Goal: Register for event/course: Register for event/course

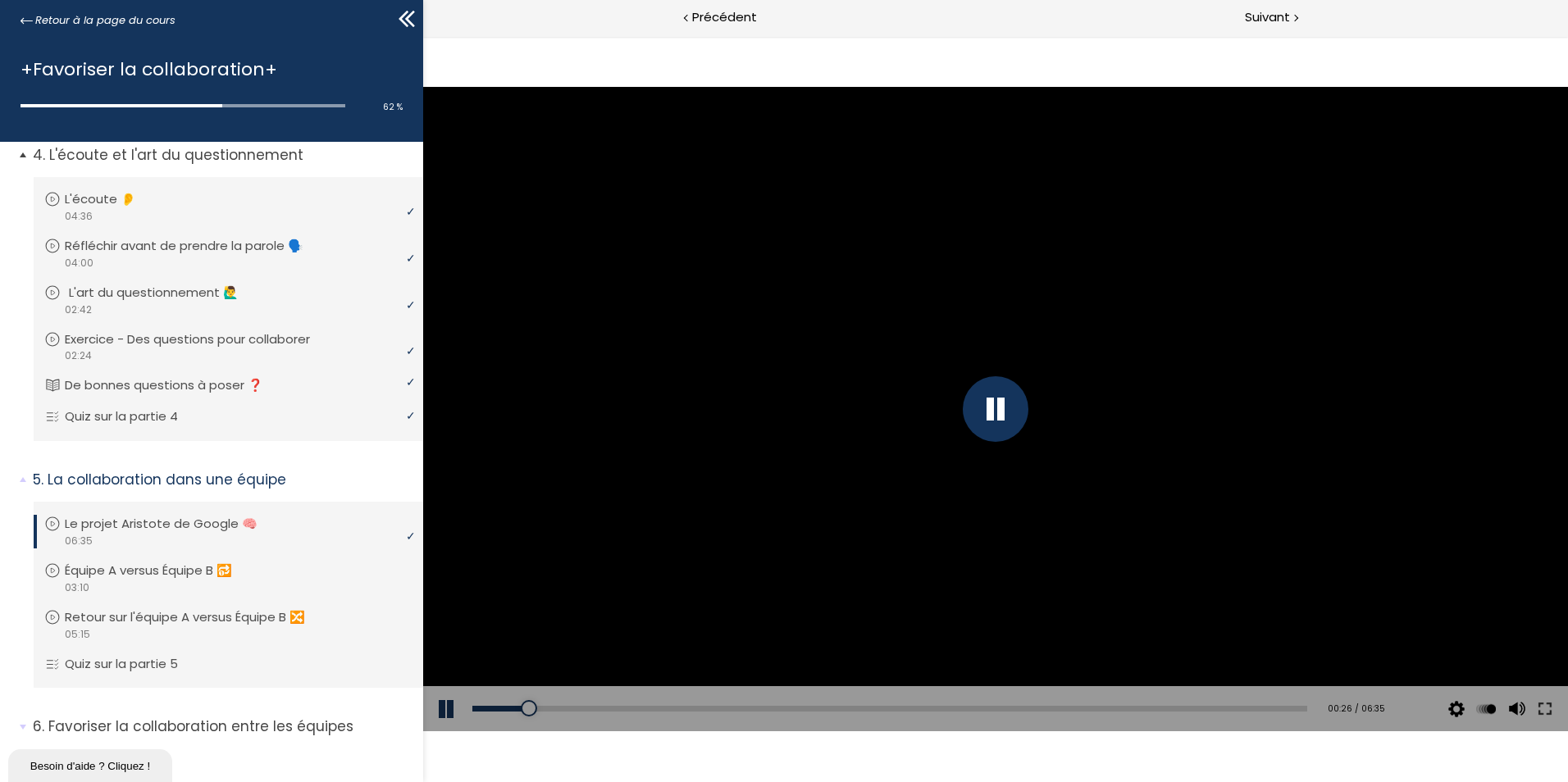
scroll to position [1114, 0]
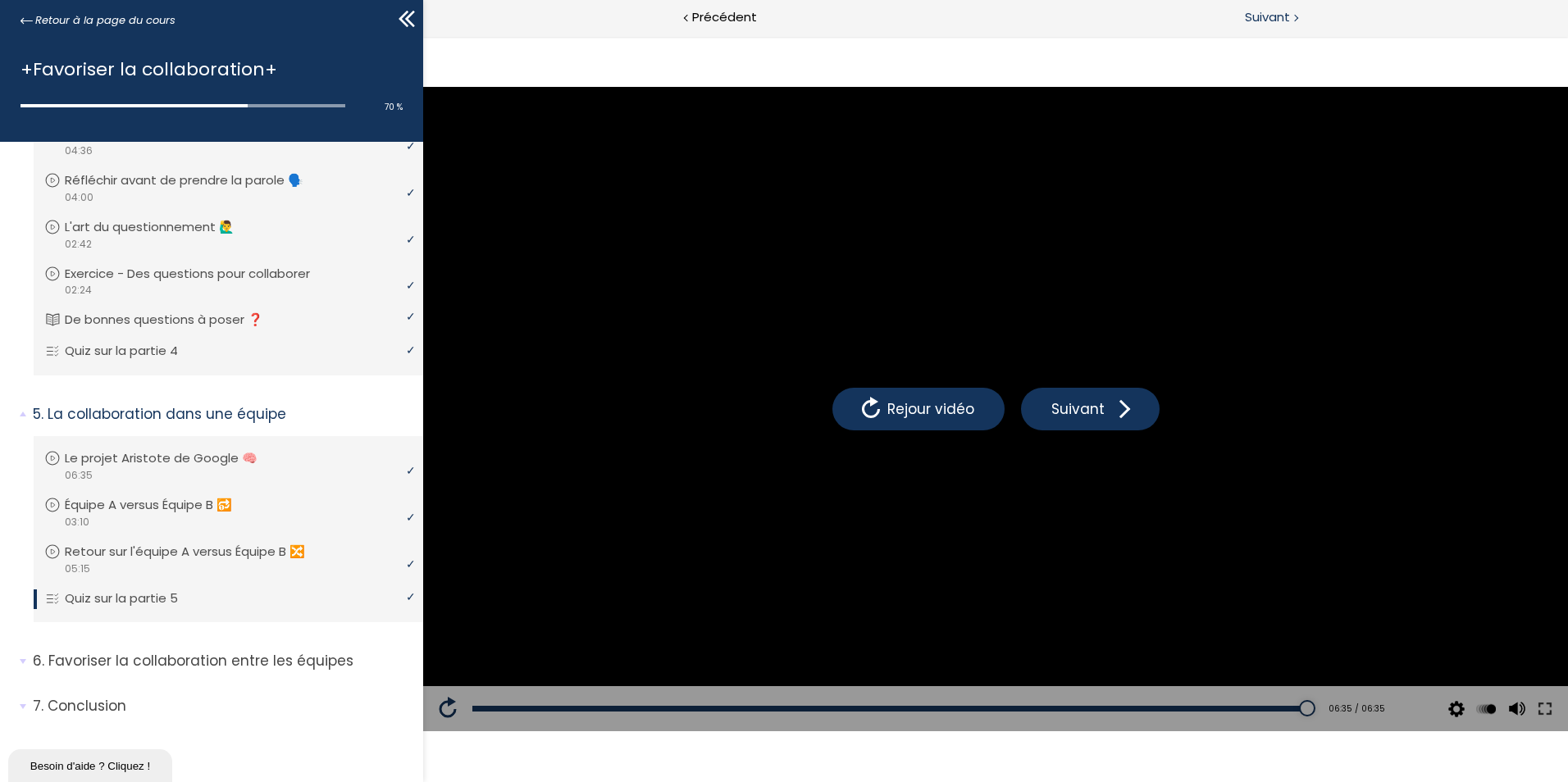
click at [1268, 12] on span "Suivant" at bounding box center [1267, 17] width 45 height 20
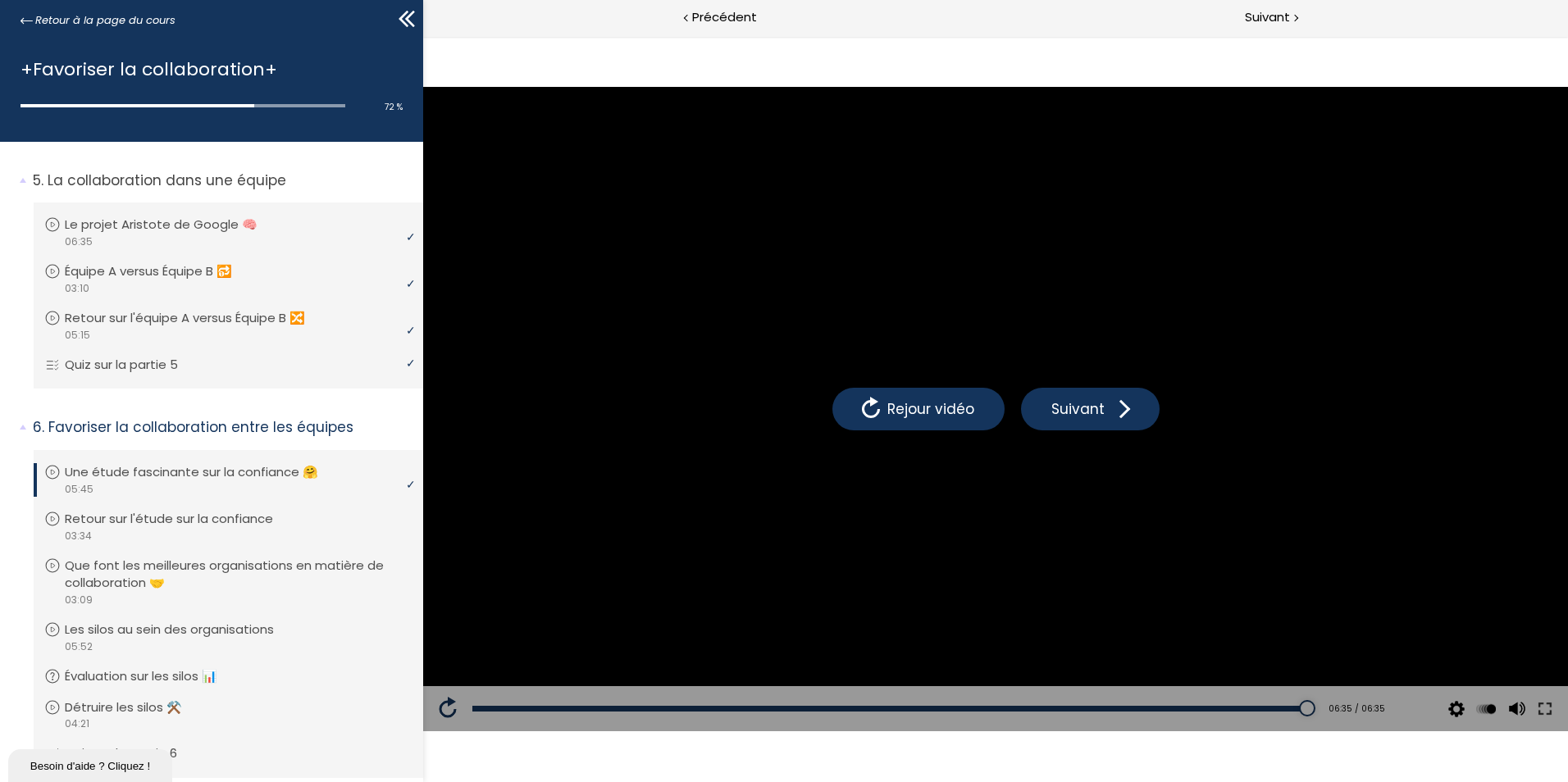
scroll to position [1458, 0]
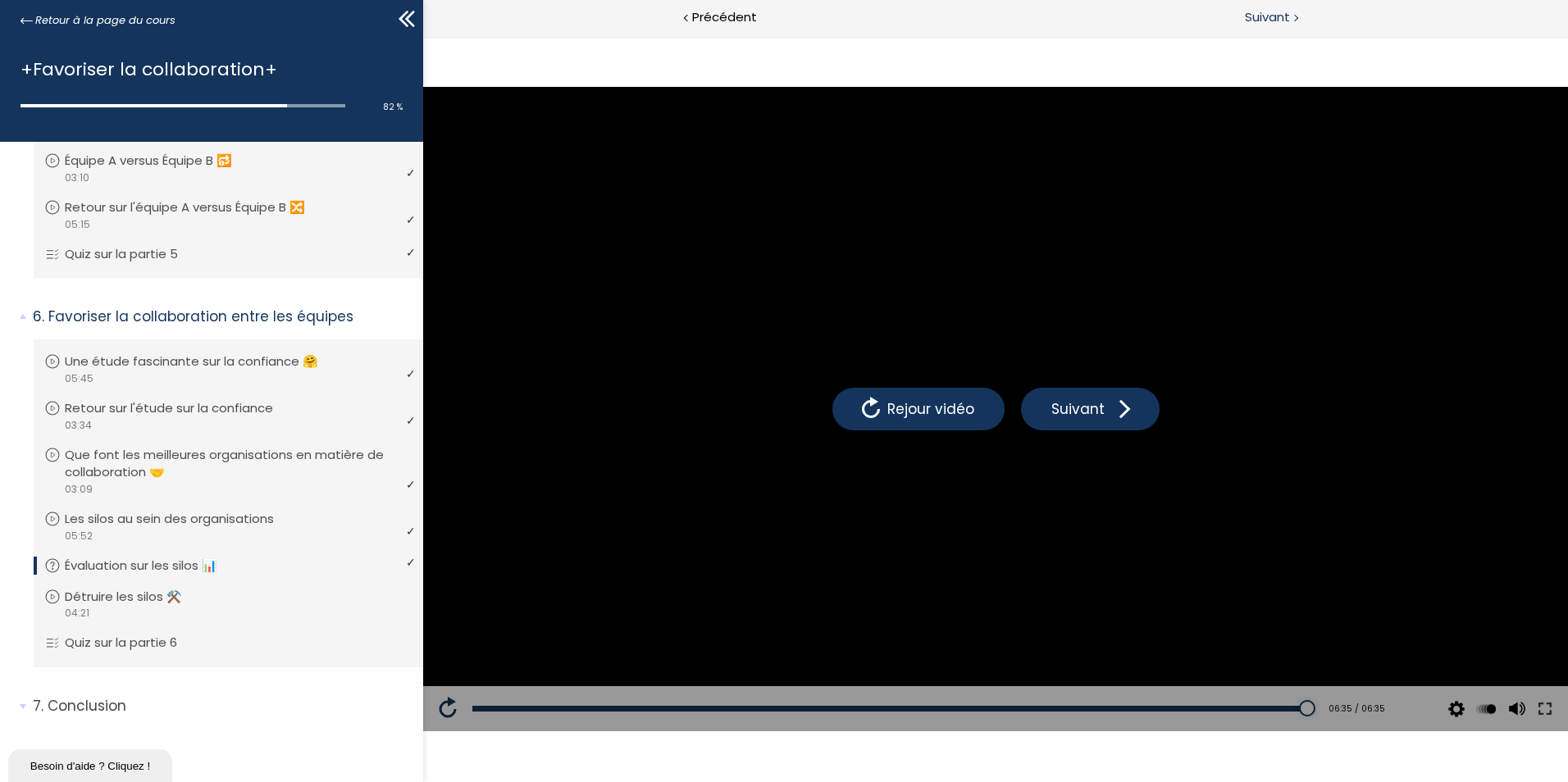
click at [1273, 12] on span "Suivant" at bounding box center [1267, 17] width 45 height 20
click at [1258, 15] on span "Suivant" at bounding box center [1267, 17] width 45 height 20
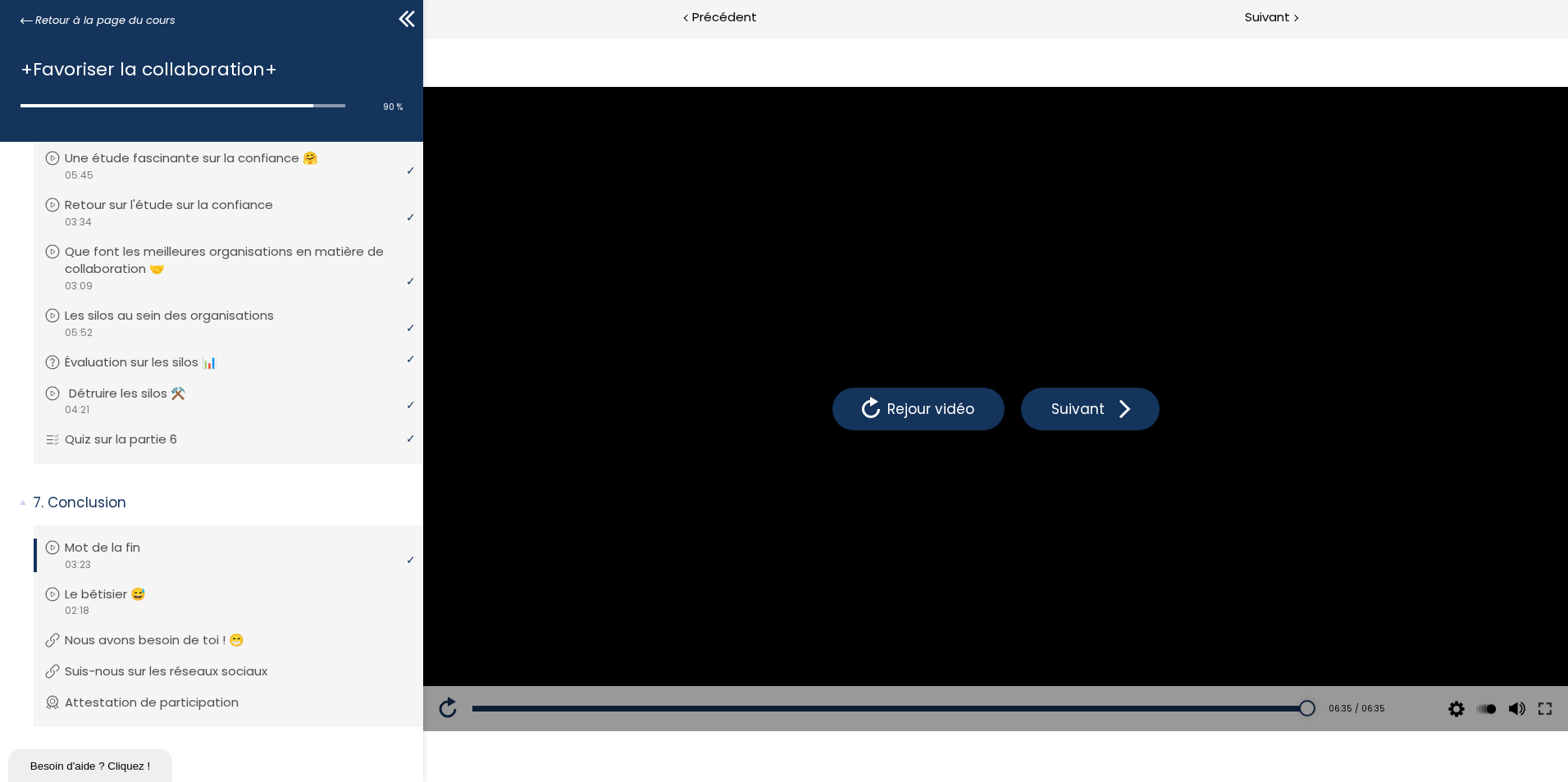
scroll to position [1675, 0]
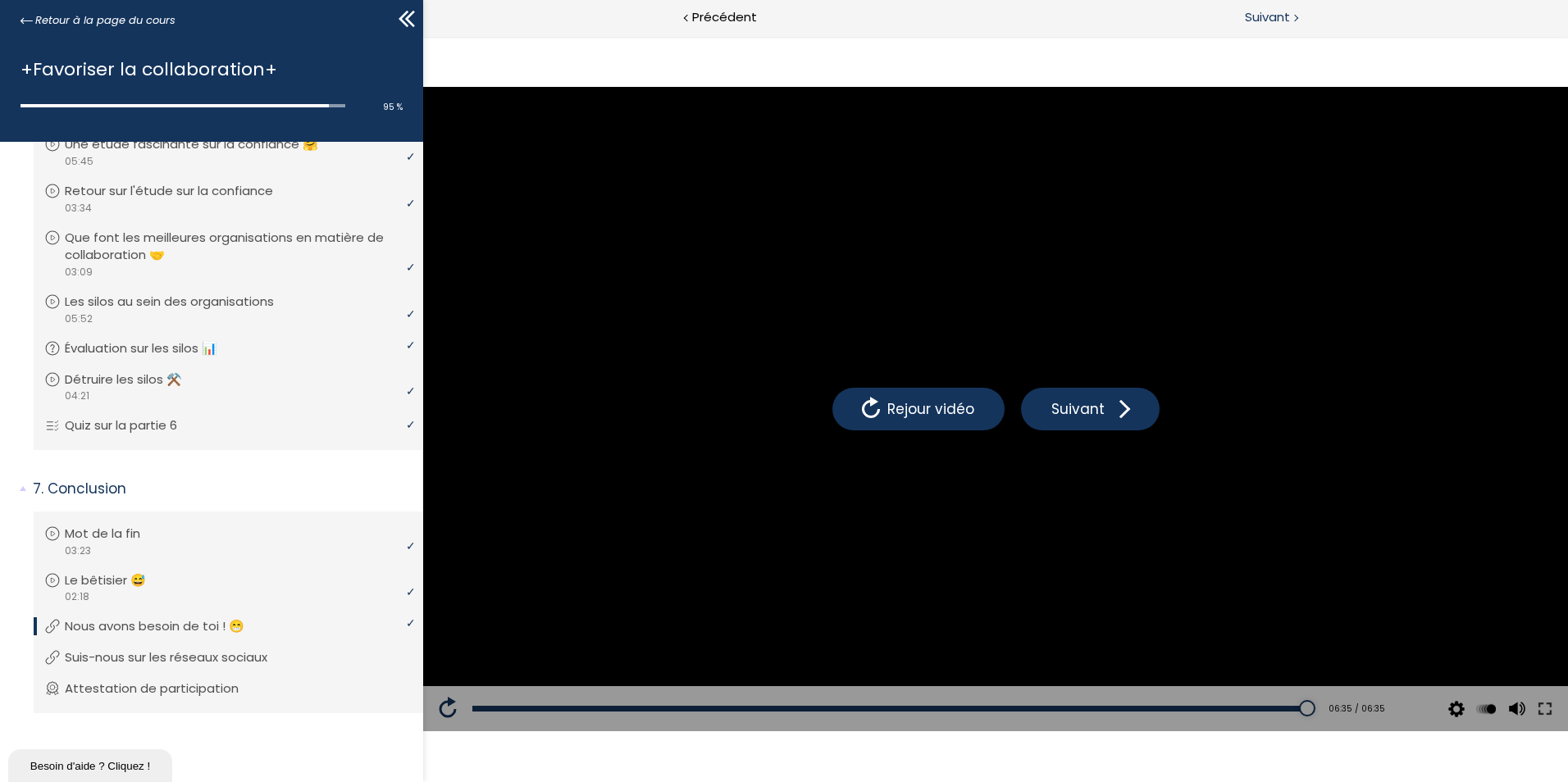
click at [1281, 16] on span "Suivant" at bounding box center [1267, 17] width 45 height 20
click at [1266, 16] on span "Suivant" at bounding box center [1267, 17] width 45 height 20
click at [1259, 16] on span "Suivant" at bounding box center [1267, 17] width 45 height 20
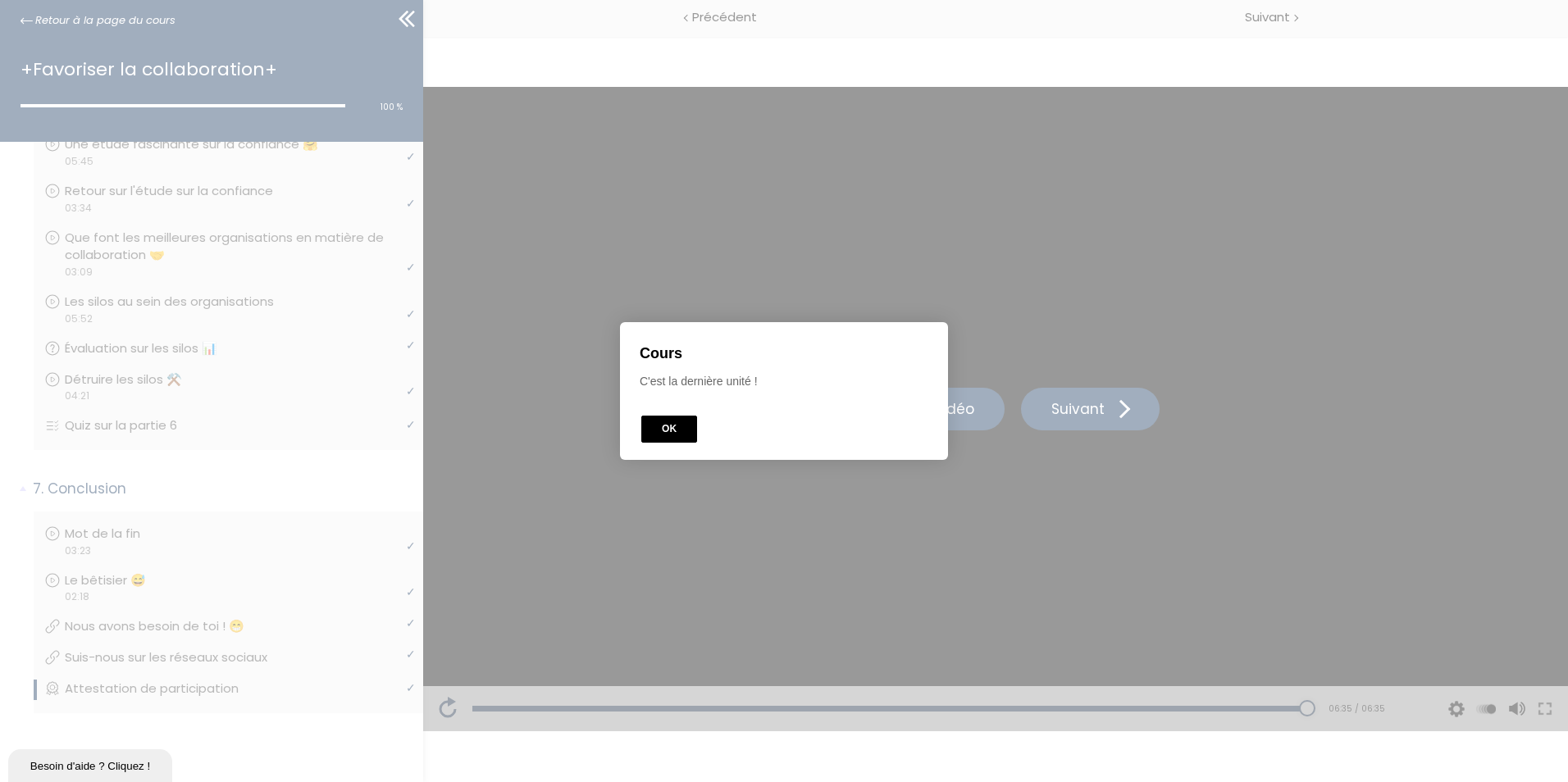
click at [669, 433] on button "OK" at bounding box center [668, 429] width 56 height 27
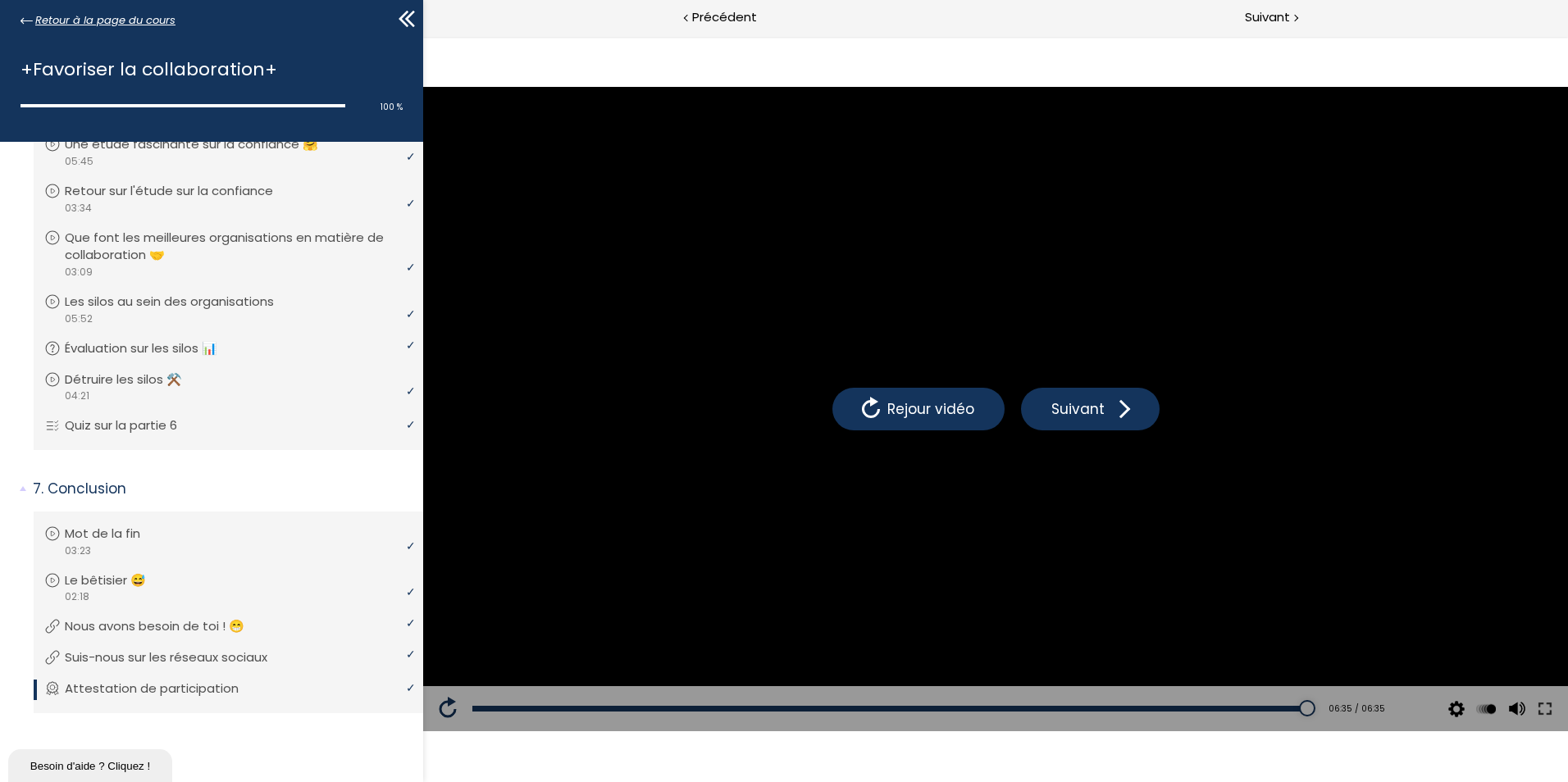
click at [23, 16] on icon at bounding box center [27, 21] width 12 height 12
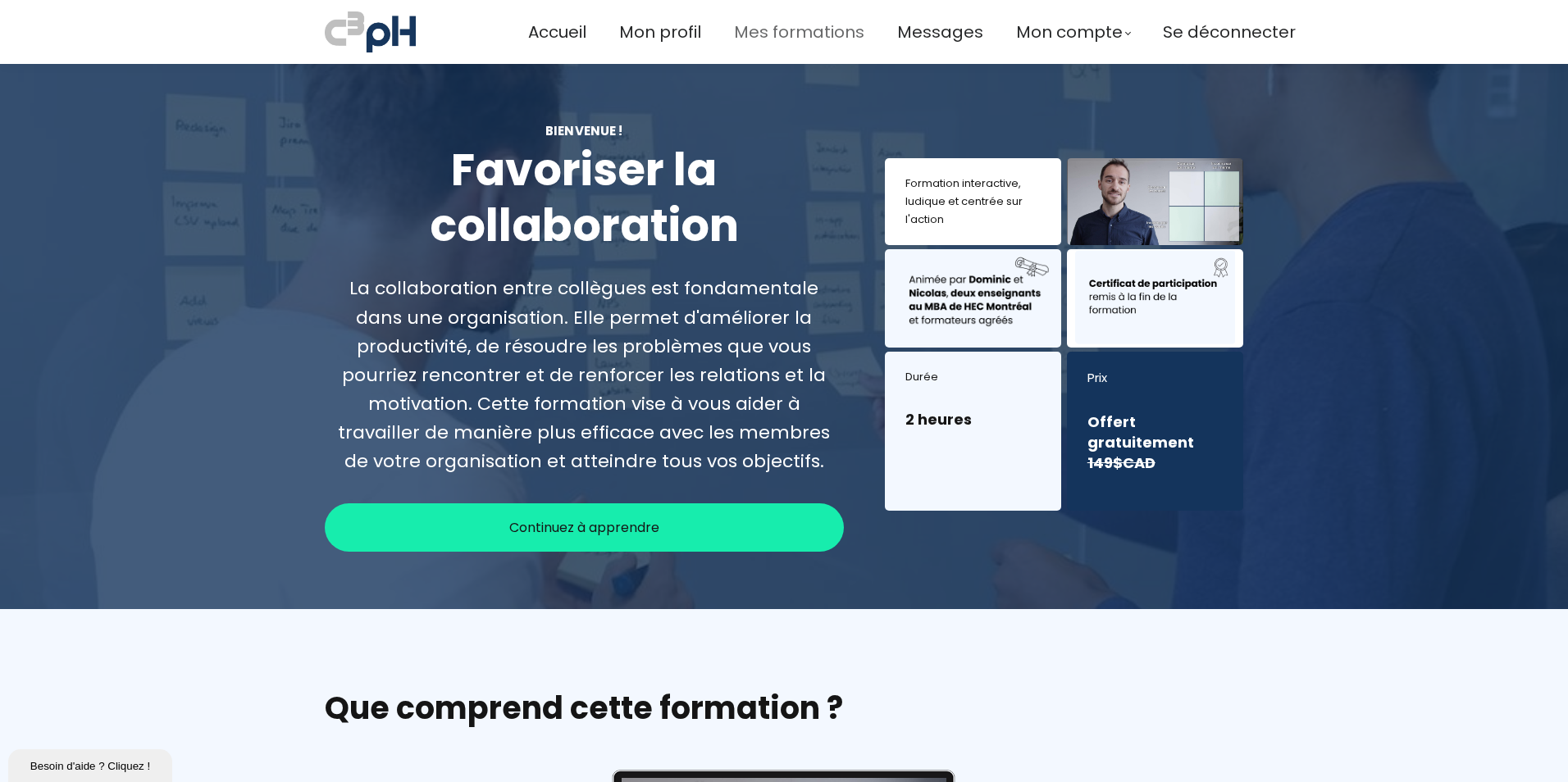
click at [764, 35] on span "Mes formations" at bounding box center [799, 32] width 130 height 27
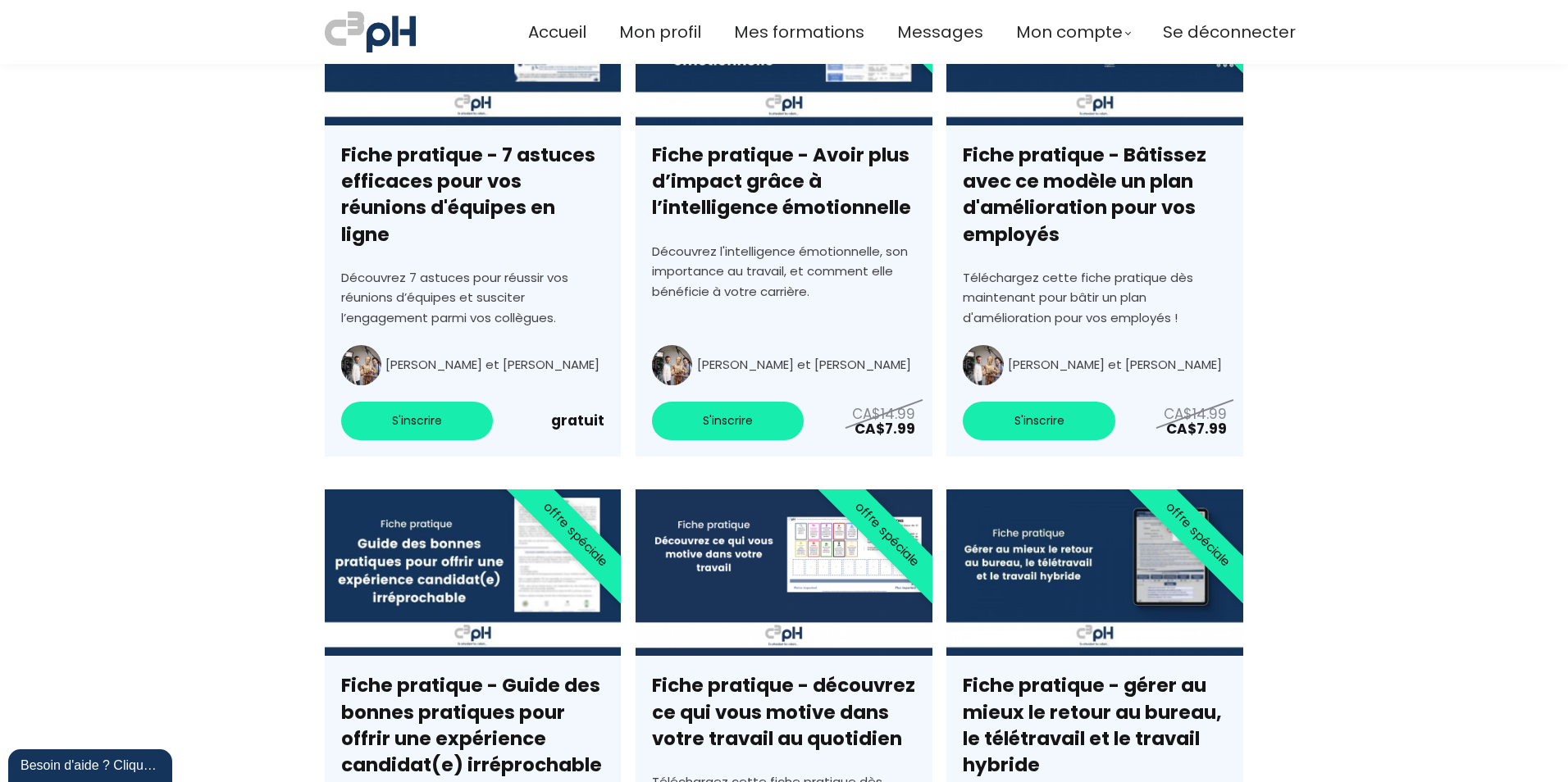
scroll to position [5164, 0]
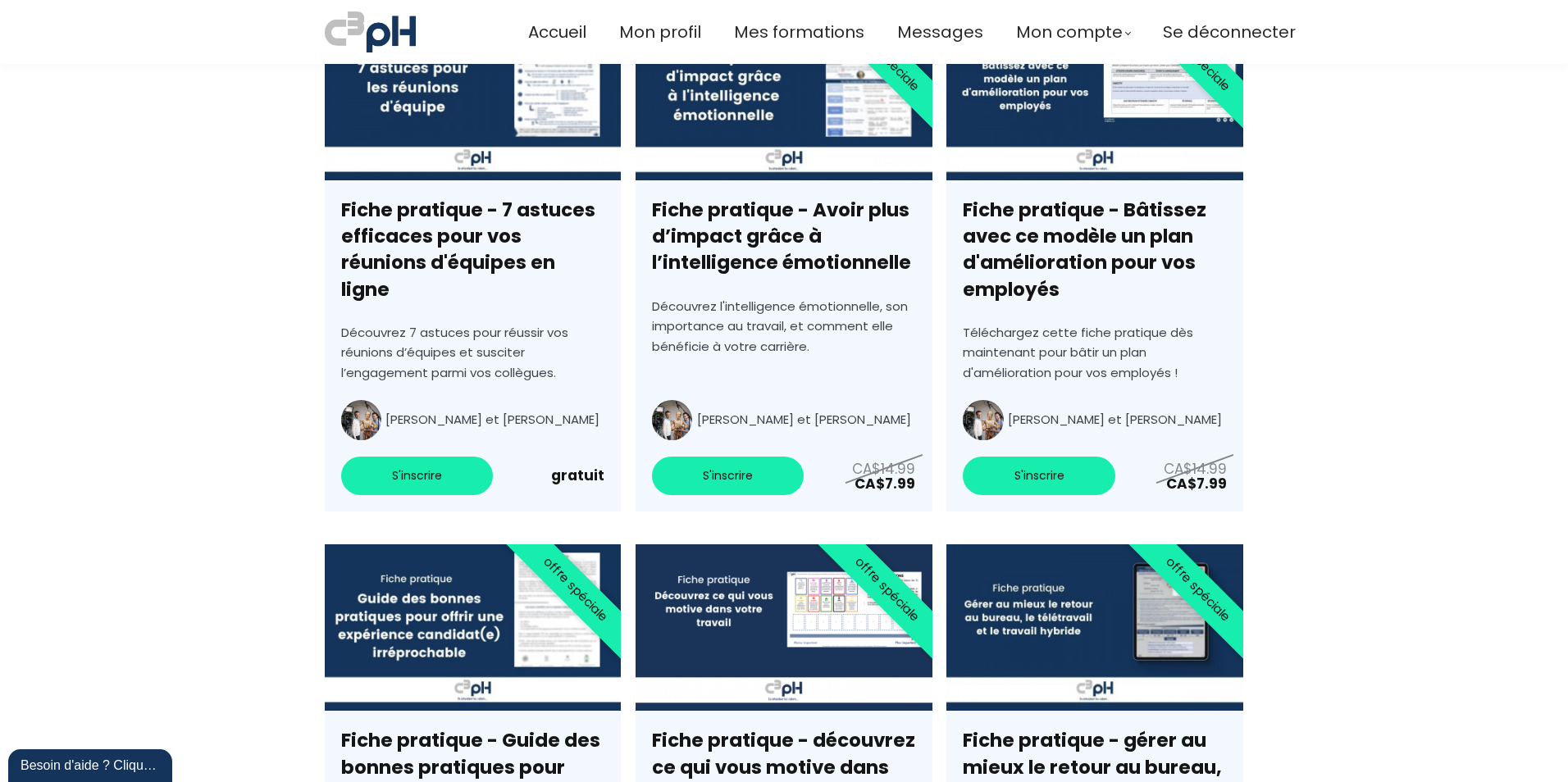
drag, startPoint x: 400, startPoint y: 447, endPoint x: 487, endPoint y: 448, distance: 87.0
click at [400, 447] on link "Fiche pratique - 7 astuces efficaces pour vos réunions d'équipes en ligne" at bounding box center [473, 262] width 296 height 497
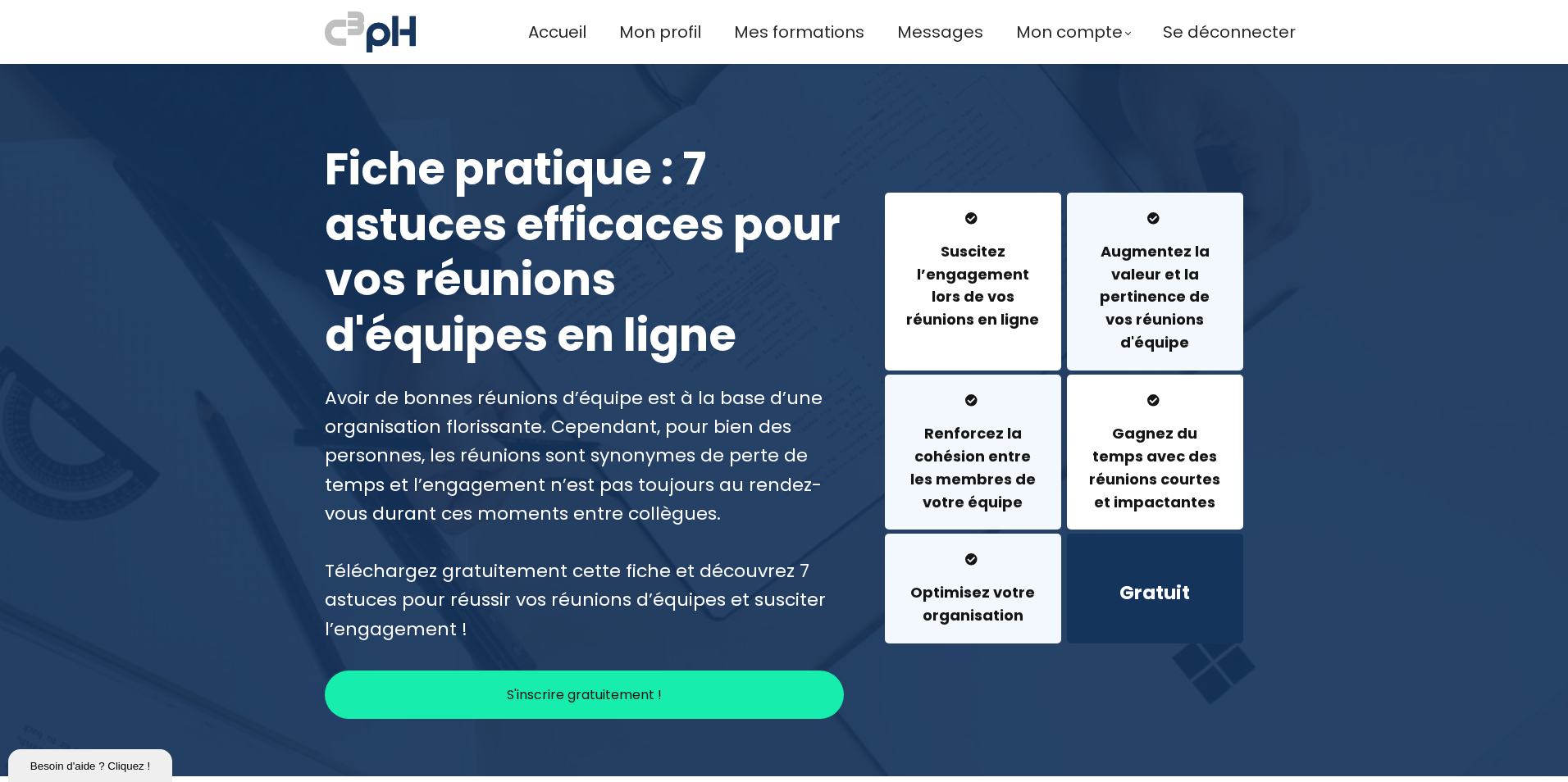
click at [600, 692] on p "S'inscrire gratuitement !" at bounding box center [584, 694] width 155 height 20
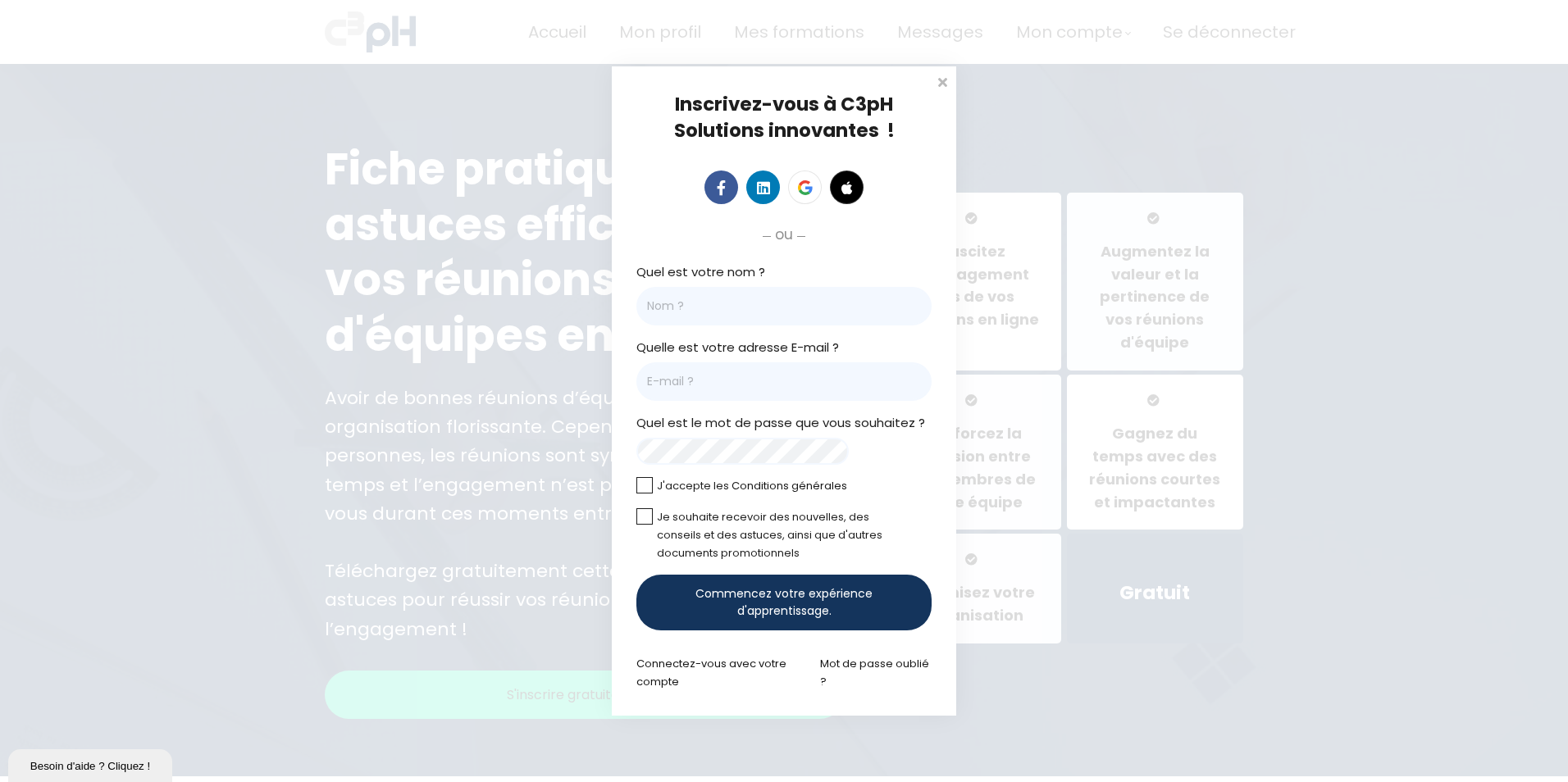
click at [662, 300] on input "Quel est votre nom ?" at bounding box center [784, 305] width 295 height 38
type input "Katia Arsenault"
click at [673, 375] on input "Courriel *" at bounding box center [784, 381] width 295 height 38
type input "katia.arsenault@et.eurofinsca.com"
click at [621, 455] on div "Inscrivez-vous à C3pH Solutions innovantes ! ou Cliquez pour télécharger votre …" at bounding box center [783, 391] width 344 height 649
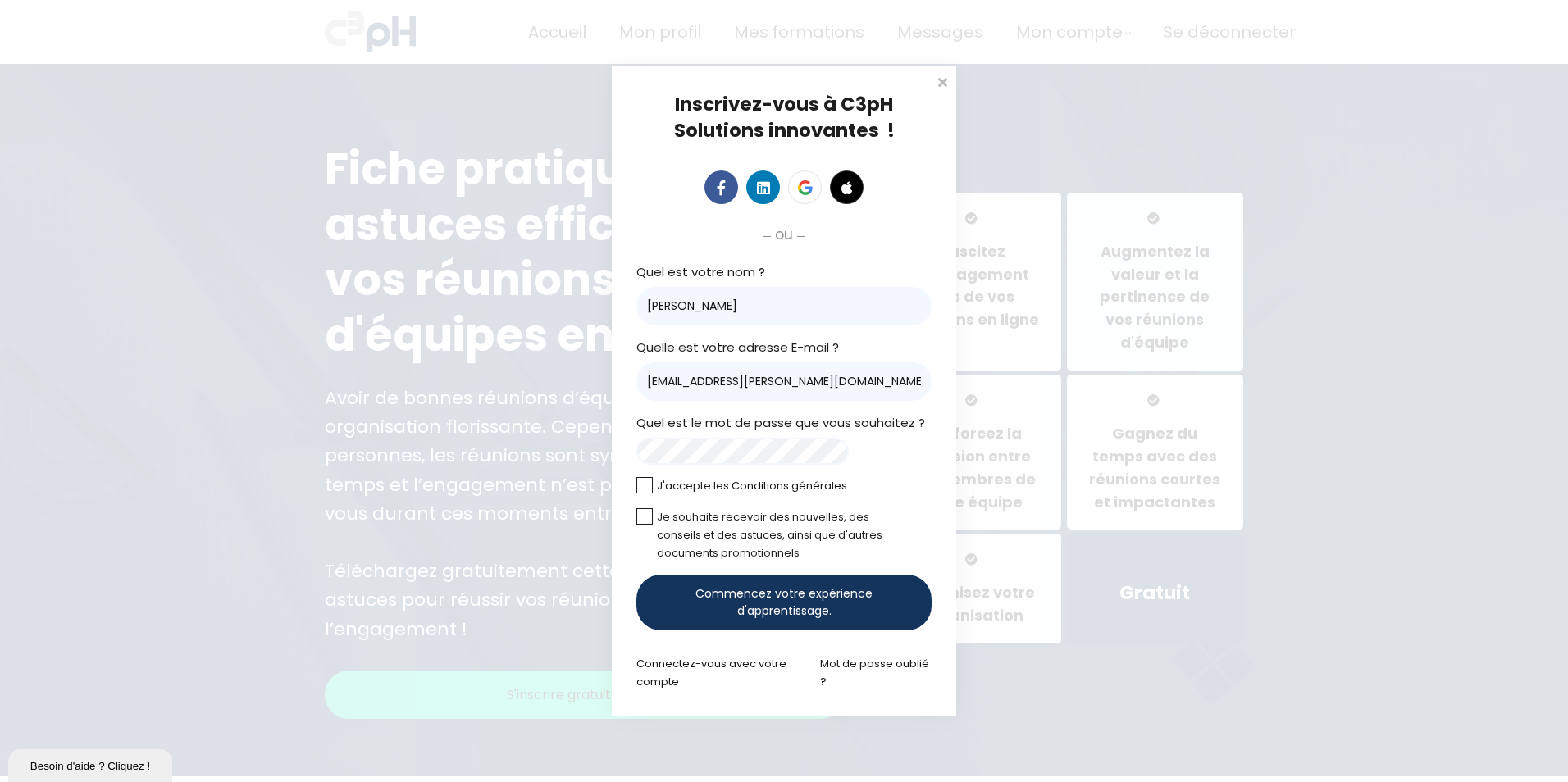
click at [649, 491] on label at bounding box center [644, 485] width 16 height 16
click at [0, 0] on input "checkbox" at bounding box center [0, 0] width 0 height 0
click at [644, 520] on label at bounding box center [644, 516] width 16 height 16
click at [0, 0] on input "checkbox" at bounding box center [0, 0] width 0 height 0
click at [803, 596] on span "Commencez votre expérience d'apprentissage." at bounding box center [783, 602] width 239 height 35
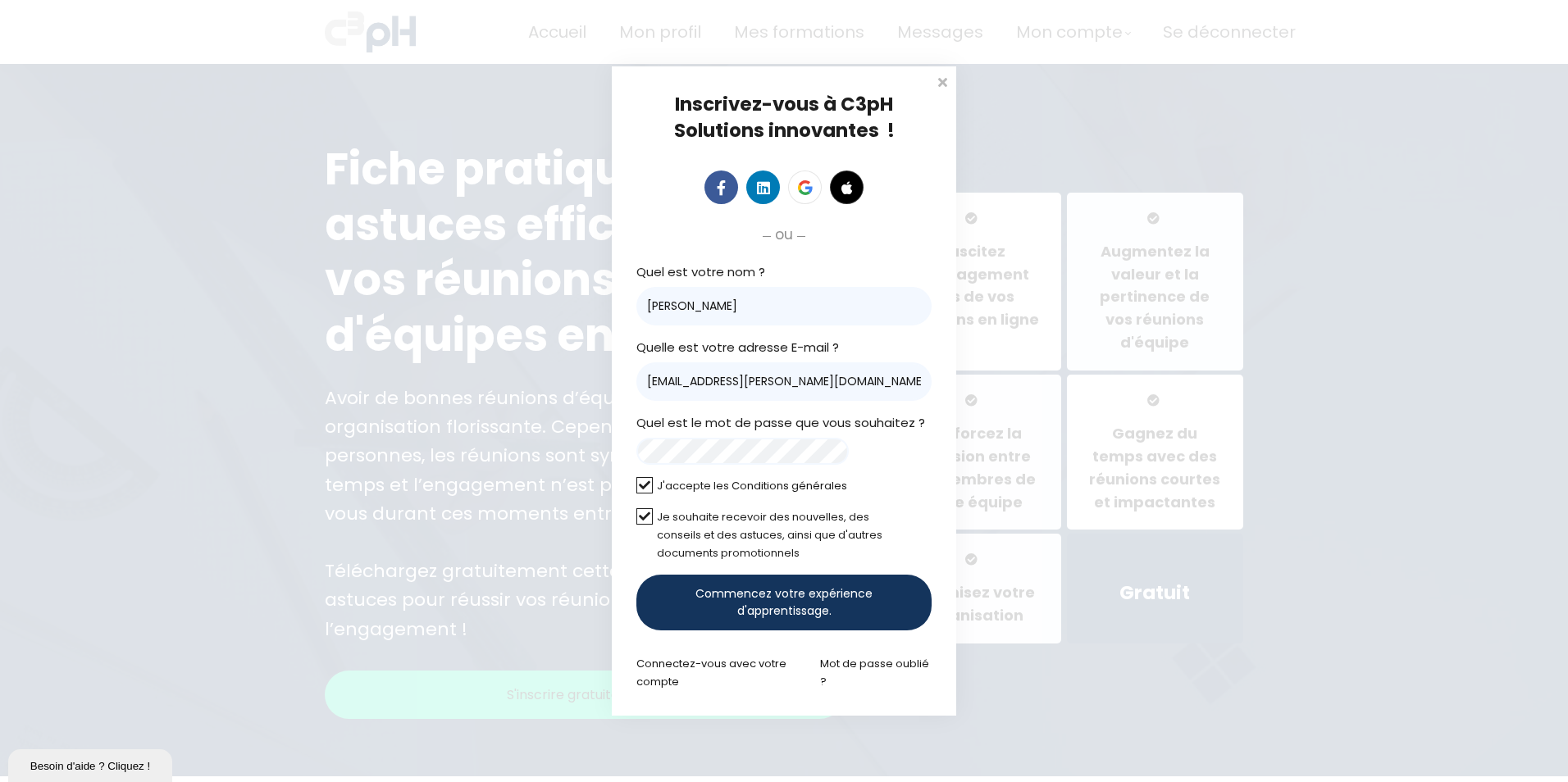
click at [763, 595] on span "Commencez votre expérience d'apprentissage." at bounding box center [783, 602] width 239 height 35
click at [740, 665] on link "Connectez-vous avec votre compte" at bounding box center [711, 673] width 150 height 34
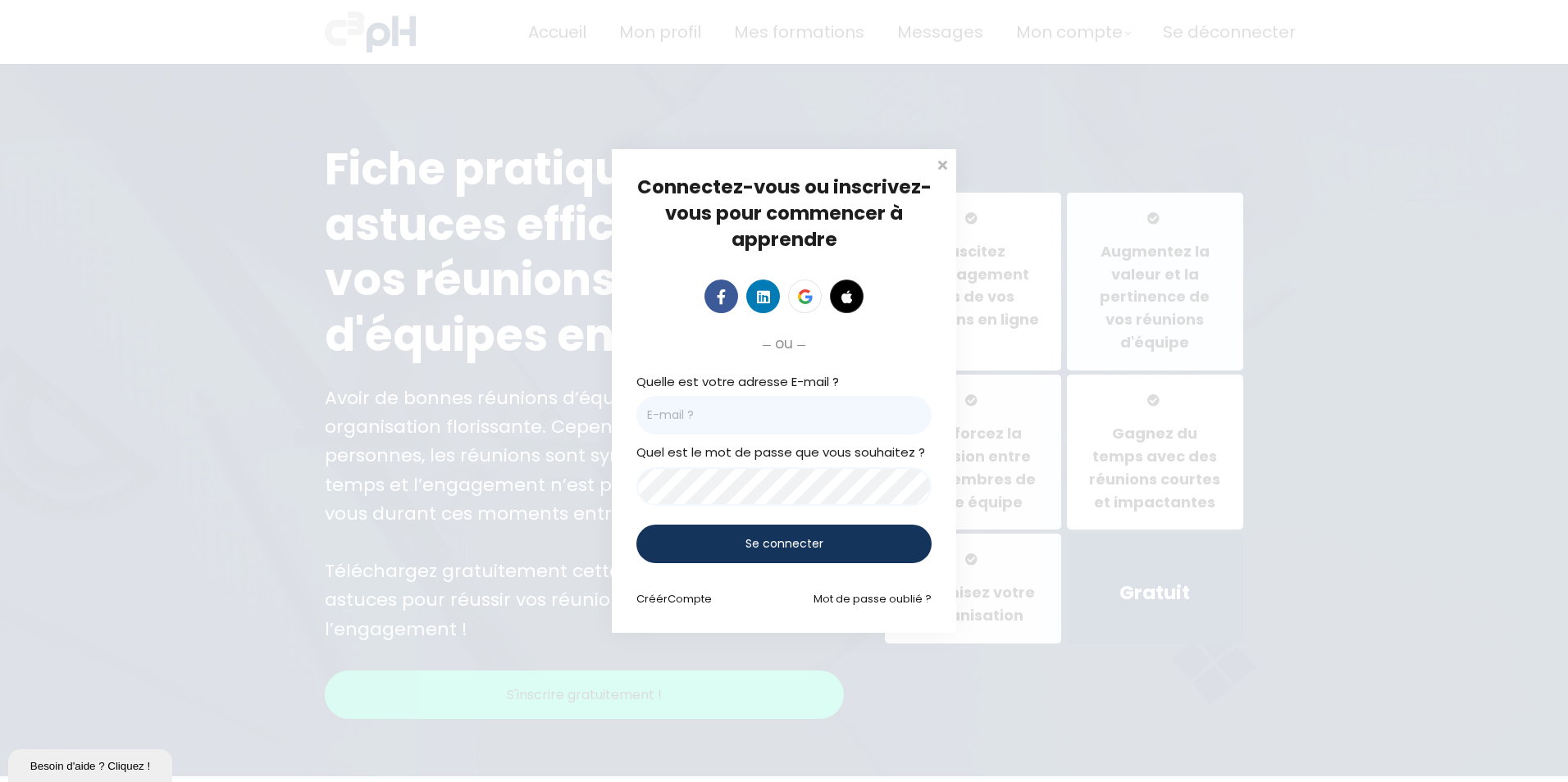
click at [847, 552] on div "Se connecter" at bounding box center [784, 544] width 295 height 38
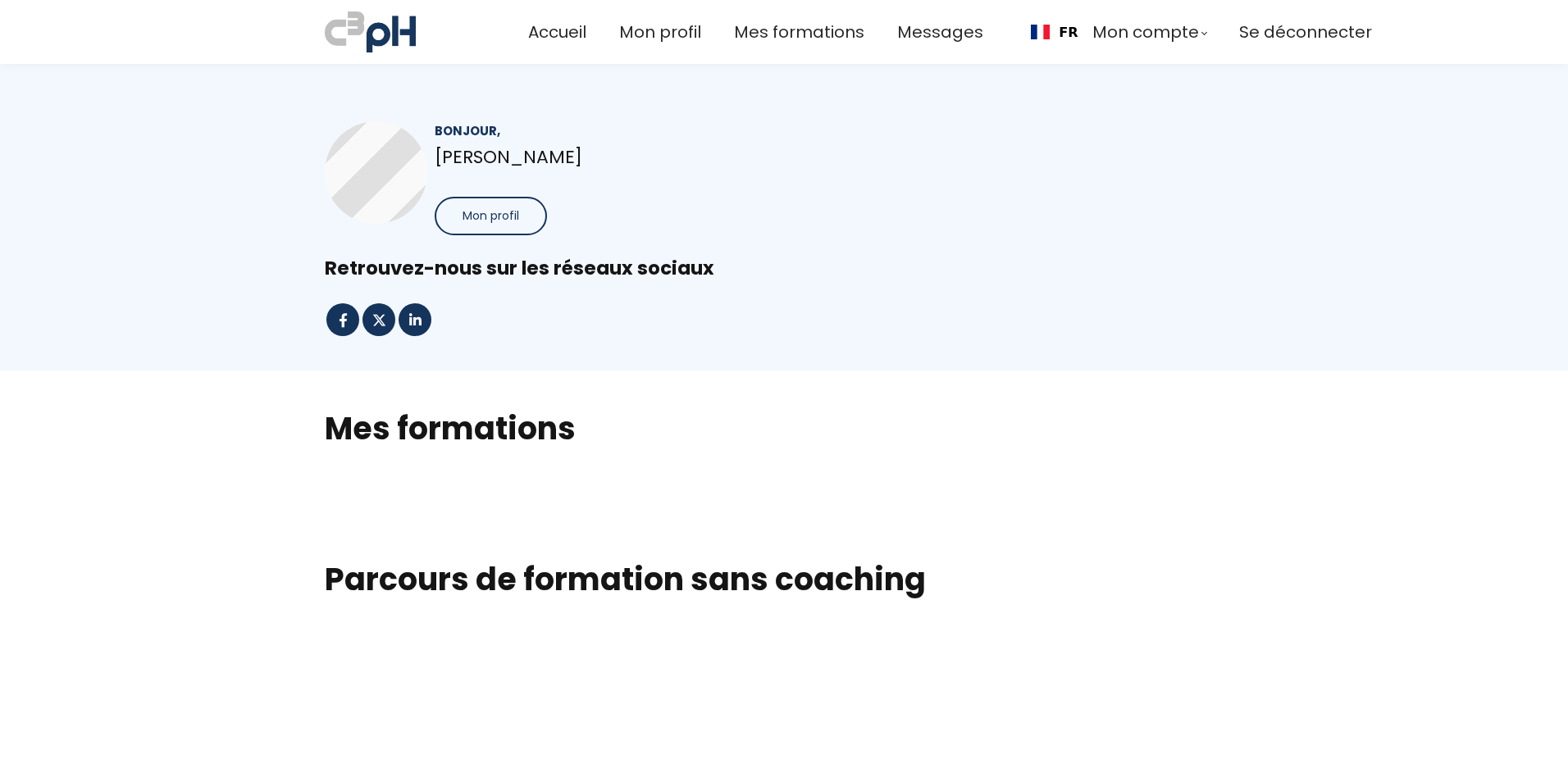
drag, startPoint x: 1342, startPoint y: 391, endPoint x: 1331, endPoint y: 374, distance: 20.2
click at [1341, 391] on section "Mes formations" at bounding box center [784, 434] width 1568 height 128
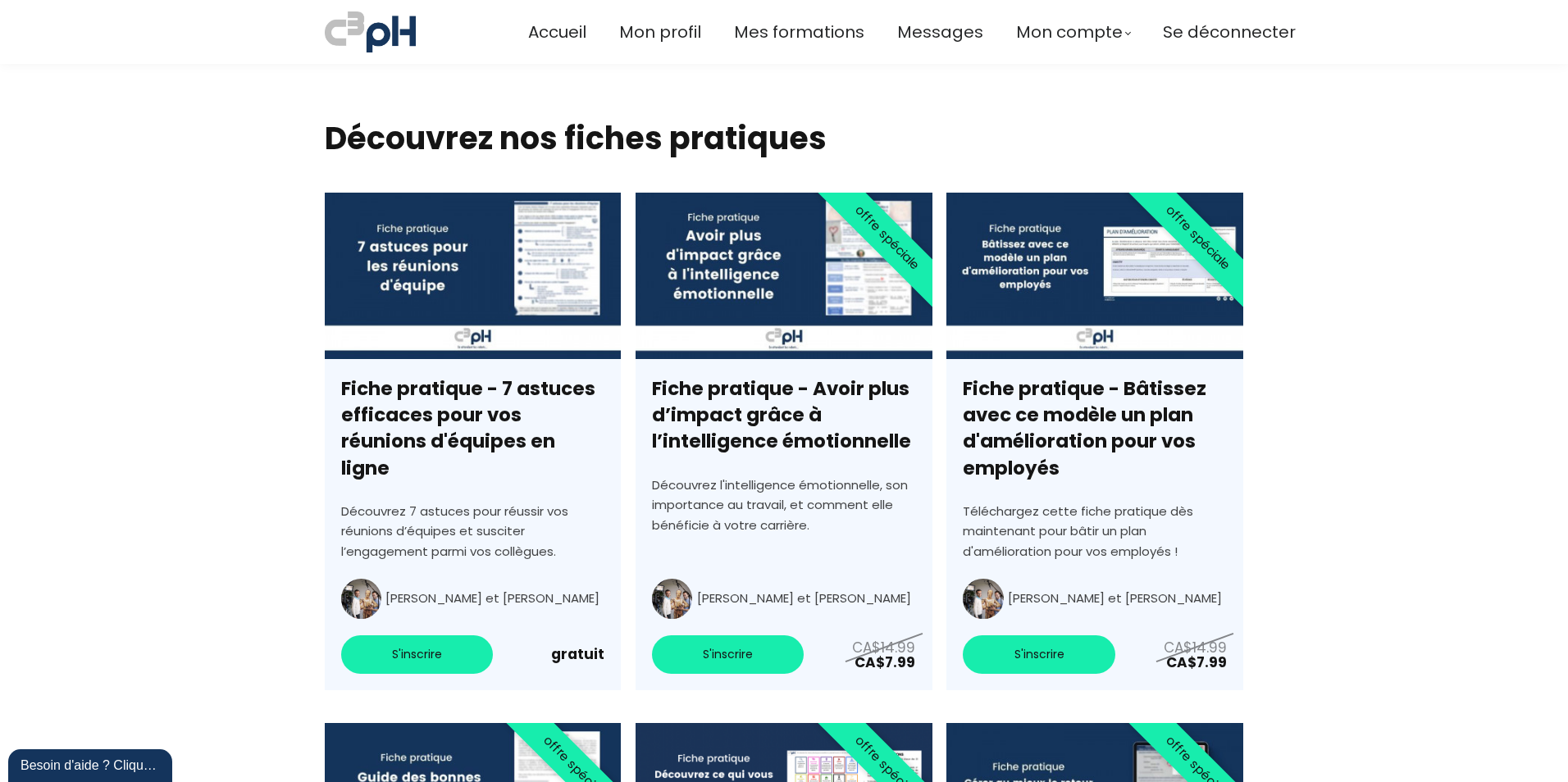
scroll to position [5000, 0]
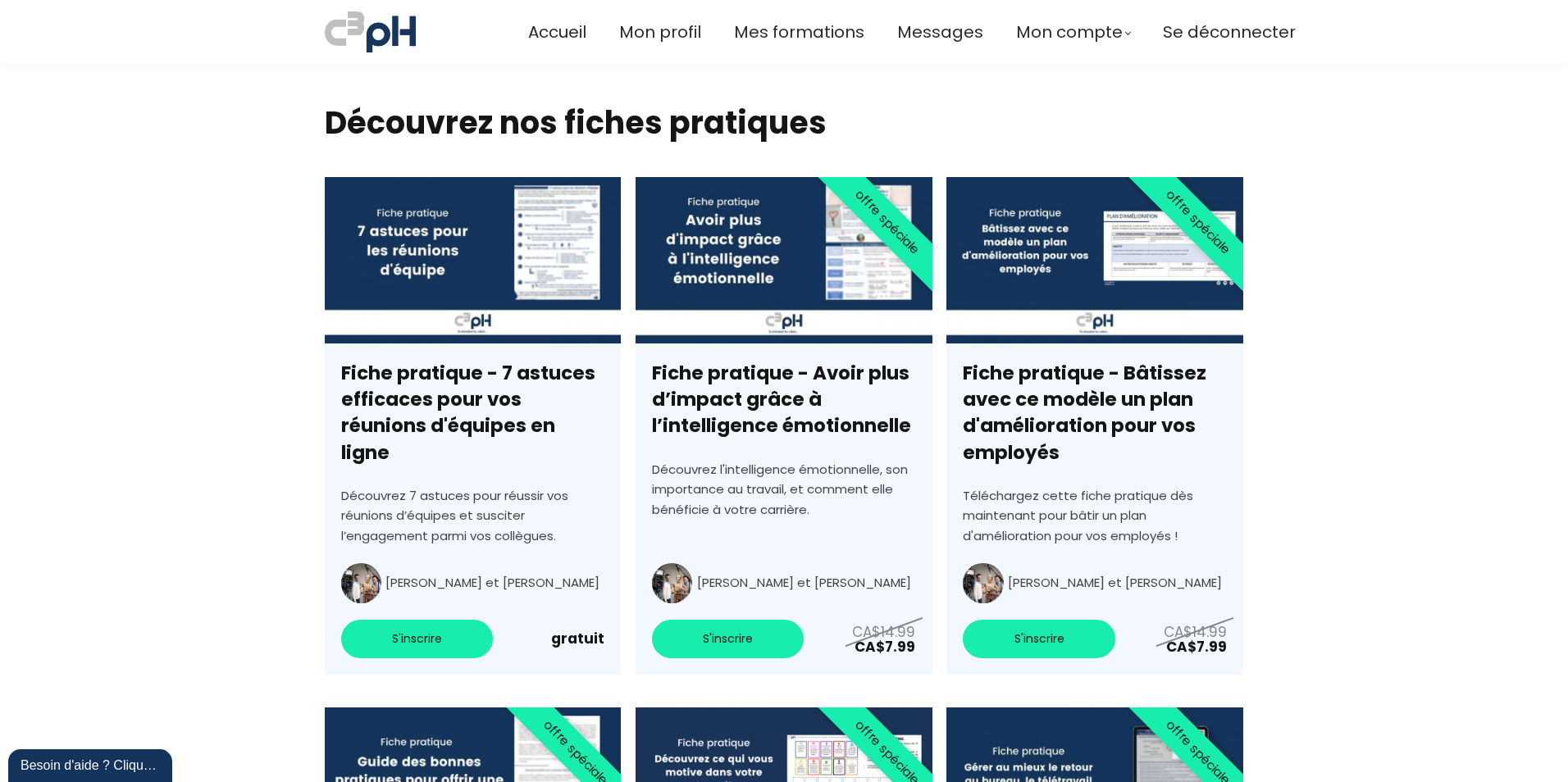
click at [576, 612] on link "Fiche pratique - 7 astuces efficaces pour vos réunions d'équipes en ligne" at bounding box center [473, 425] width 296 height 497
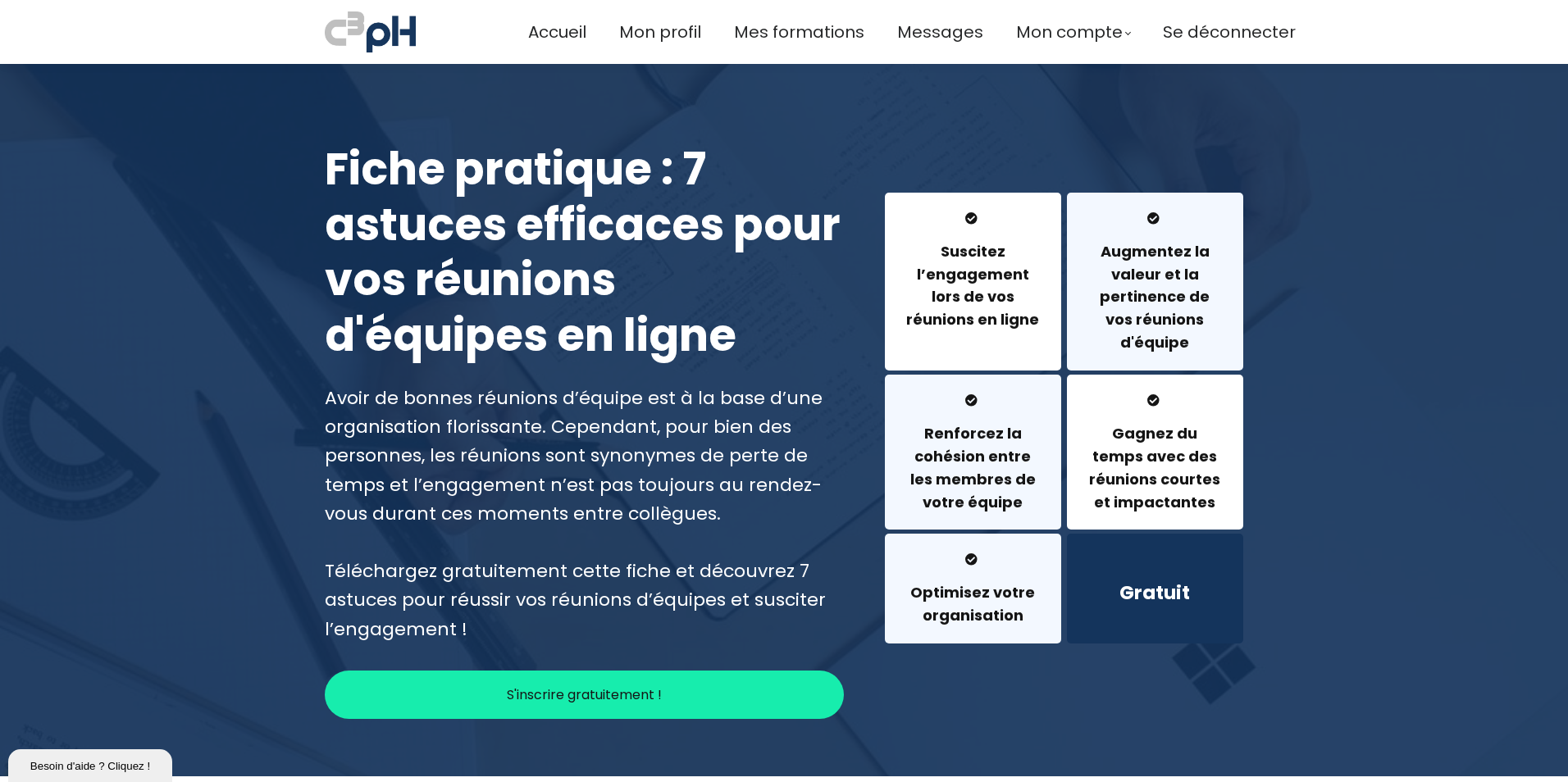
click at [1462, 223] on div at bounding box center [784, 420] width 1568 height 713
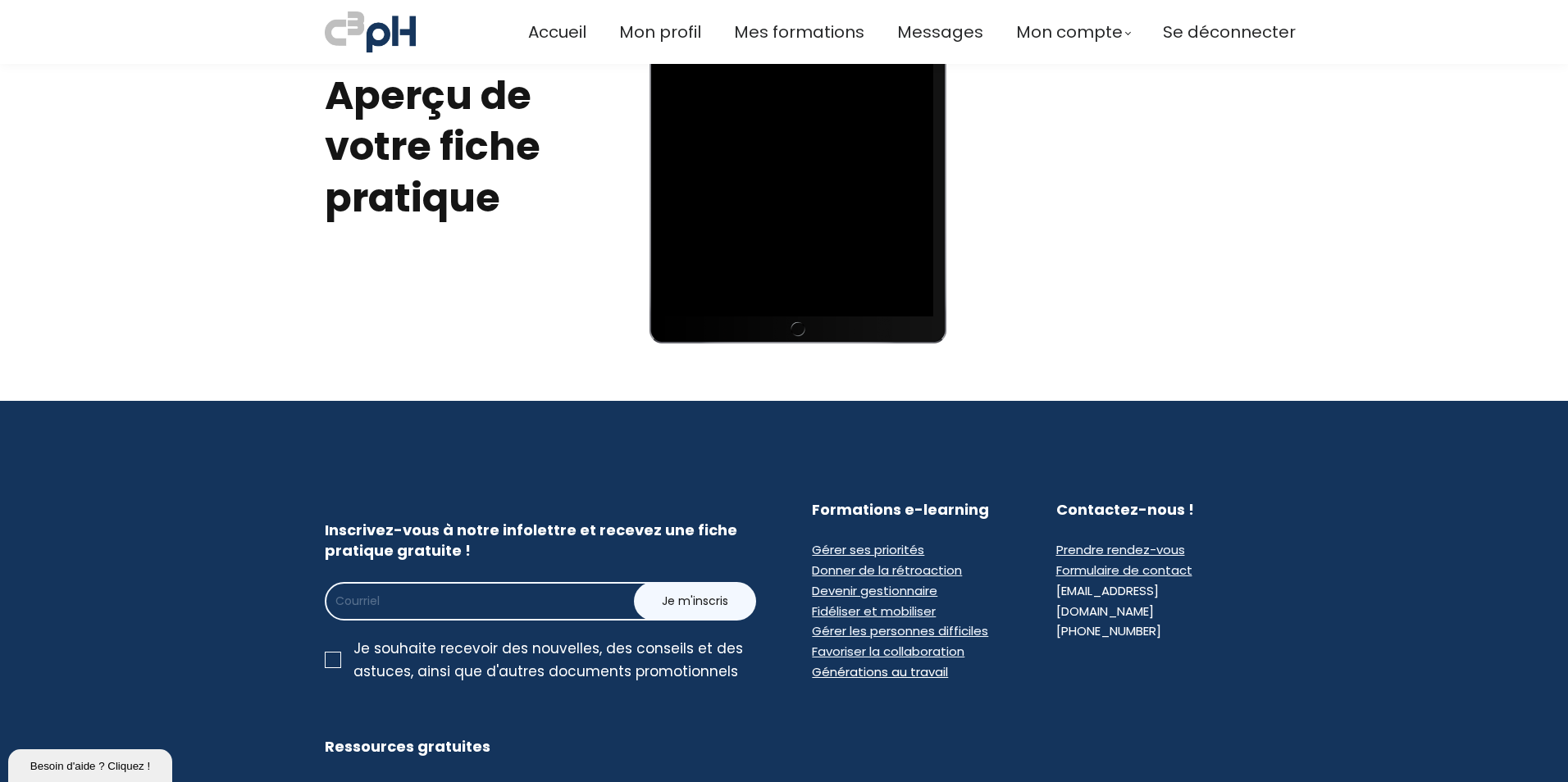
scroll to position [1148, 0]
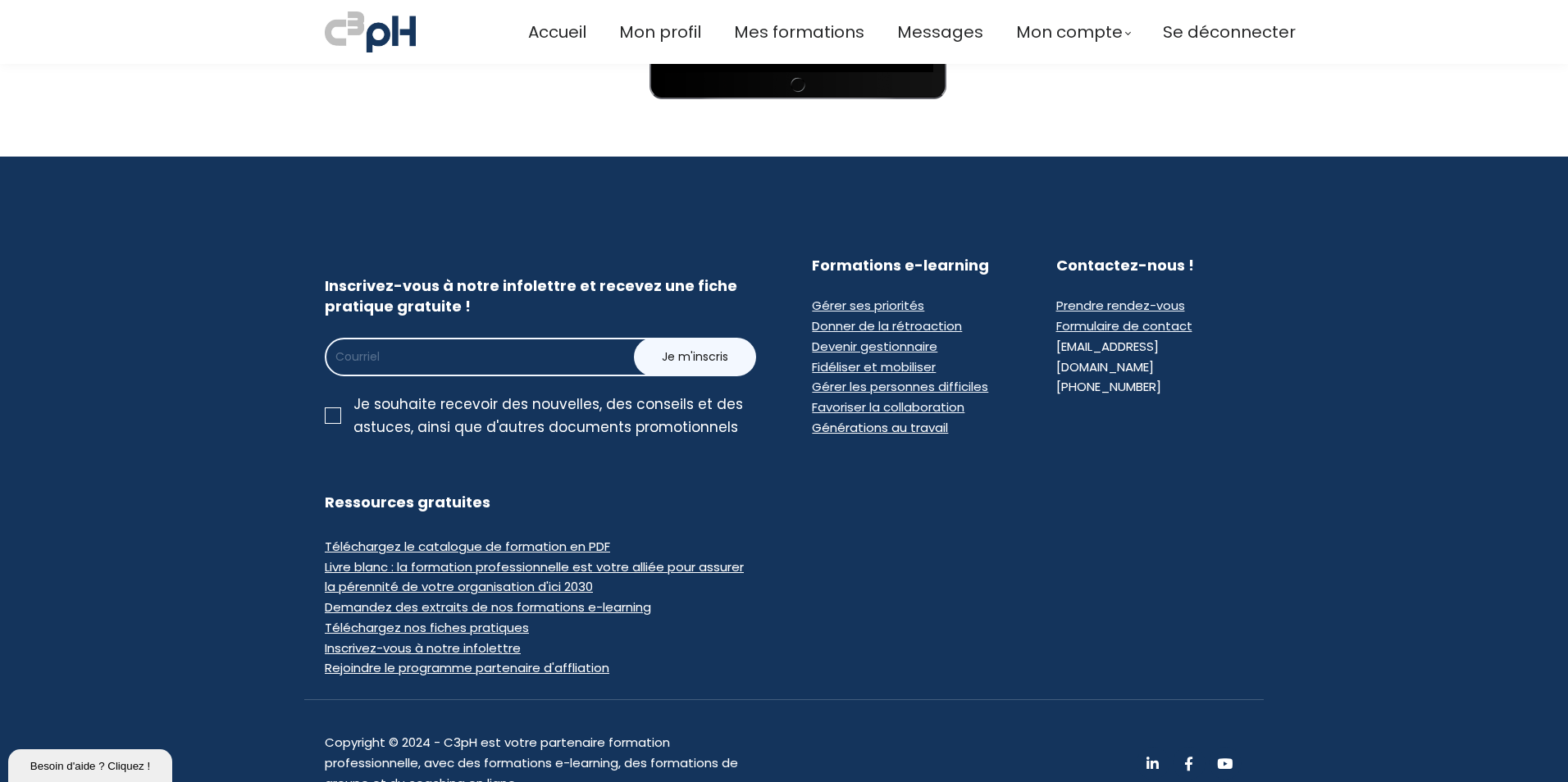
click at [440, 356] on input "email" at bounding box center [508, 357] width 367 height 38
type input "[EMAIL_ADDRESS][PERSON_NAME][DOMAIN_NAME]"
click at [329, 415] on div at bounding box center [333, 415] width 16 height 16
click at [0, 0] on input "Je souhaite recevoir des nouvelles, des conseils et des astuces, ainsi que d'au…" at bounding box center [0, 0] width 0 height 0
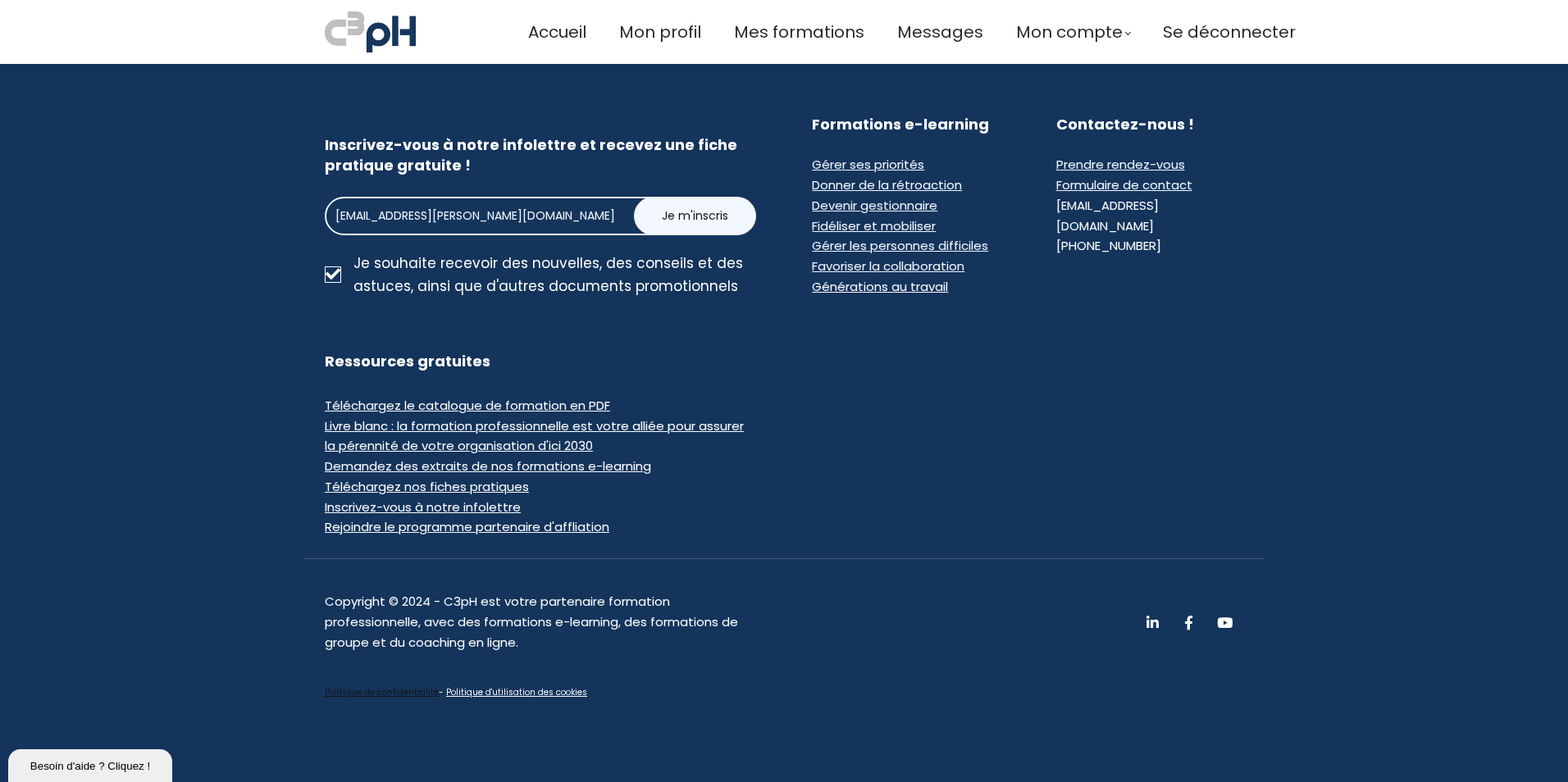
scroll to position [1304, 0]
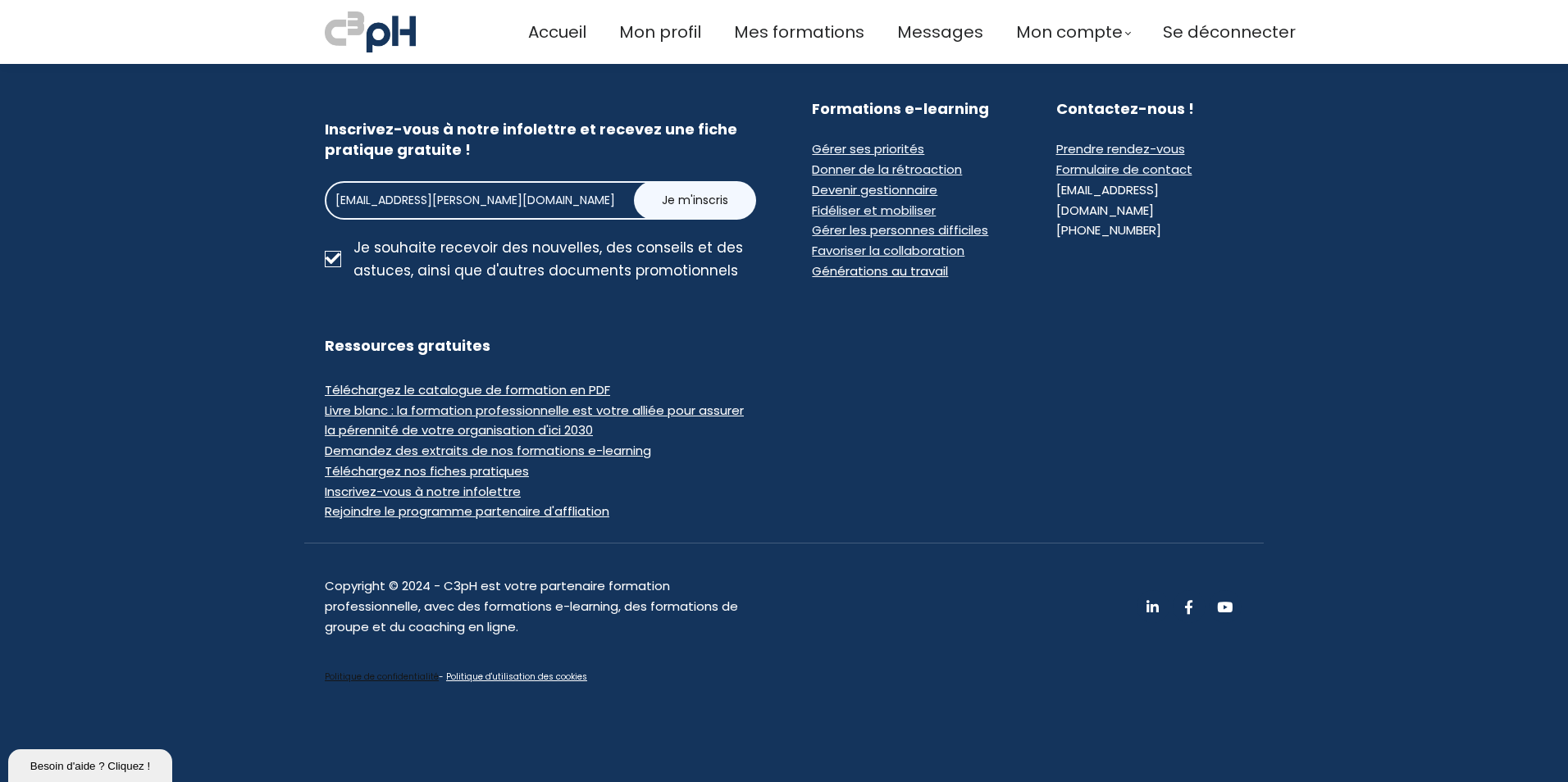
click at [1387, 325] on section "Inscrivez-vous à notre infolettre et recevez une fiche pratique gratuite ! kati…" at bounding box center [784, 391] width 1568 height 782
click at [690, 198] on span "Je m'inscris" at bounding box center [695, 200] width 67 height 17
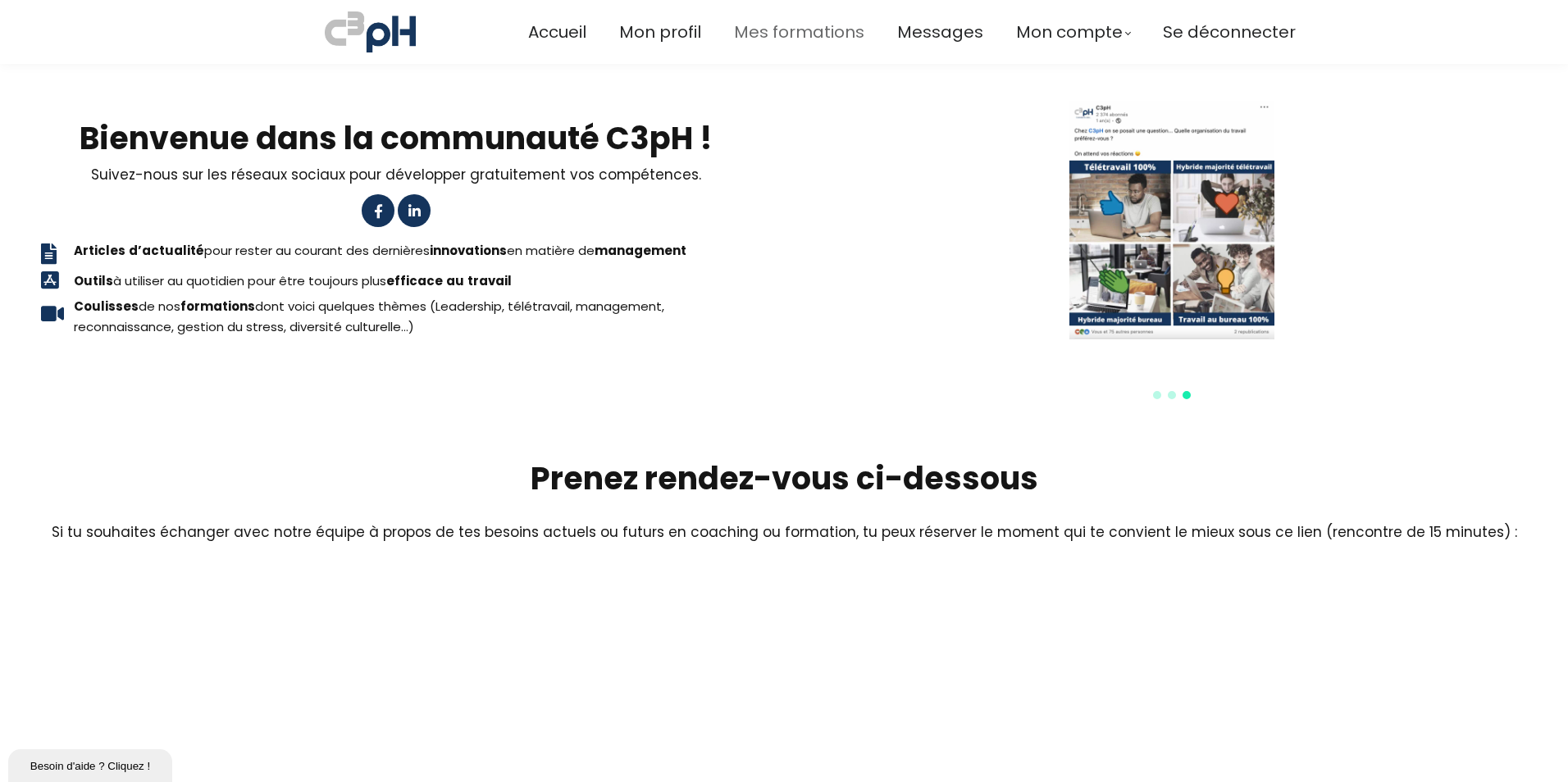
click at [776, 28] on span "Mes formations" at bounding box center [799, 32] width 130 height 27
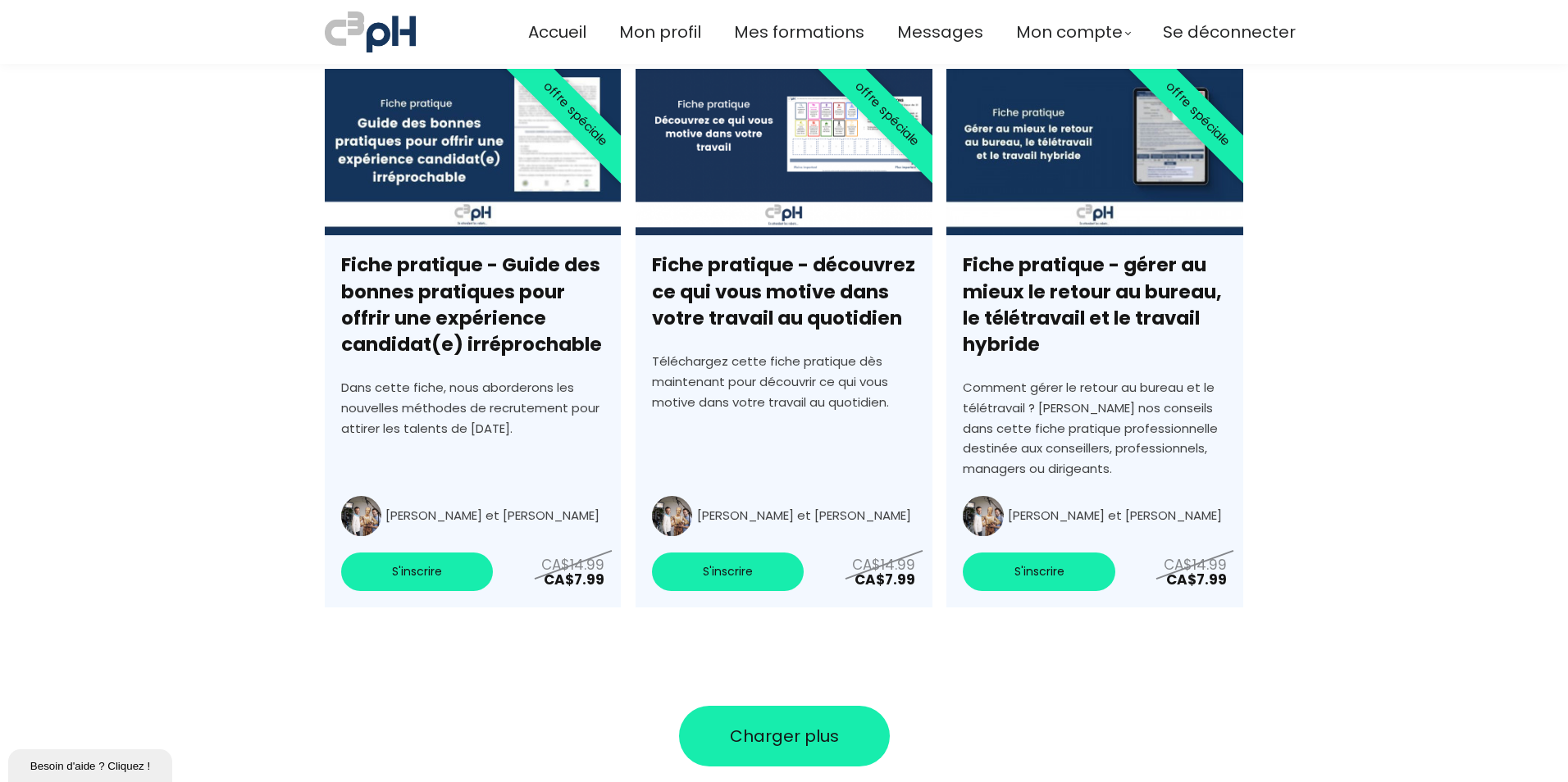
scroll to position [5793, 0]
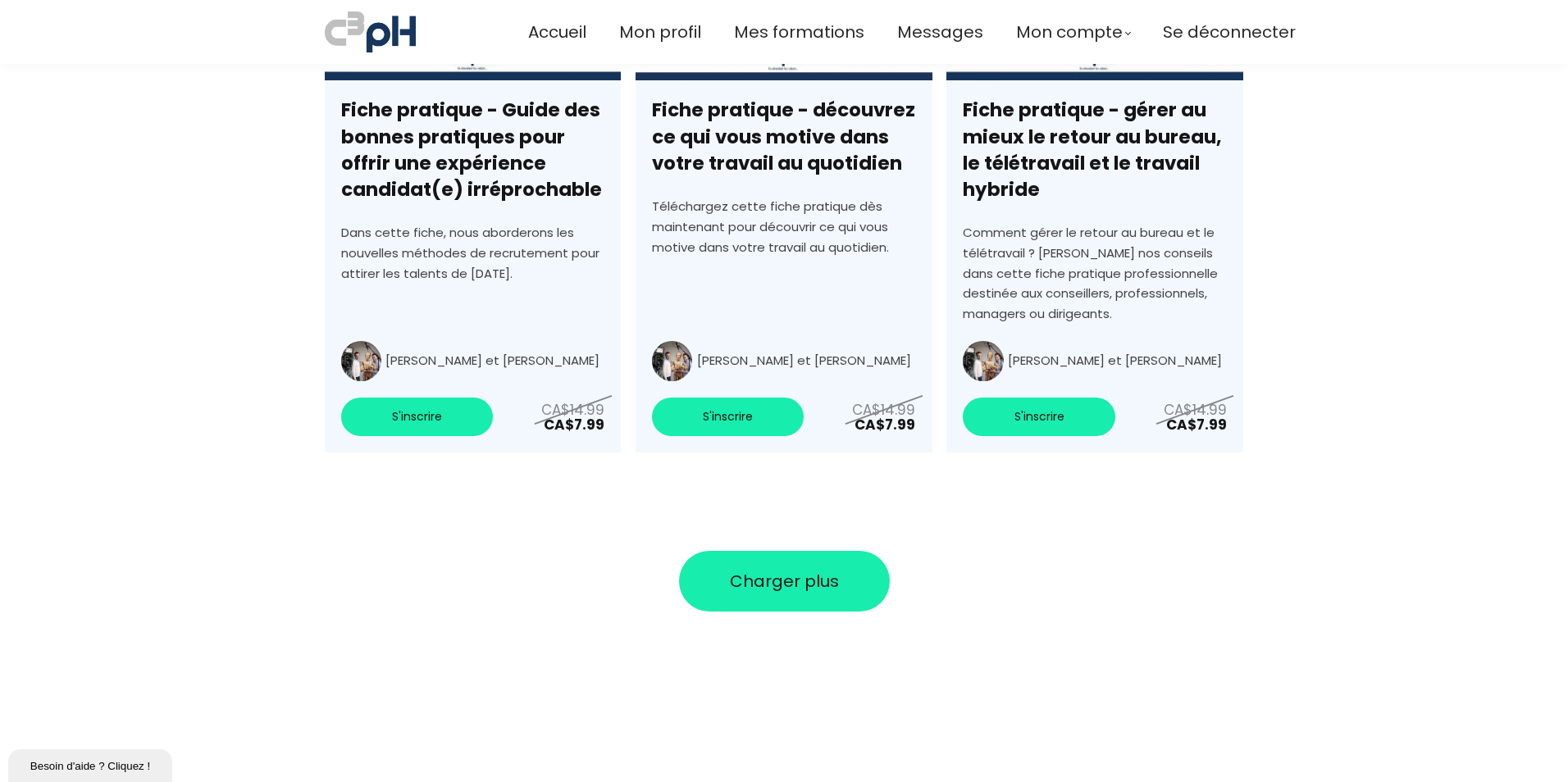
click at [814, 568] on span "Charger plus" at bounding box center [784, 581] width 109 height 25
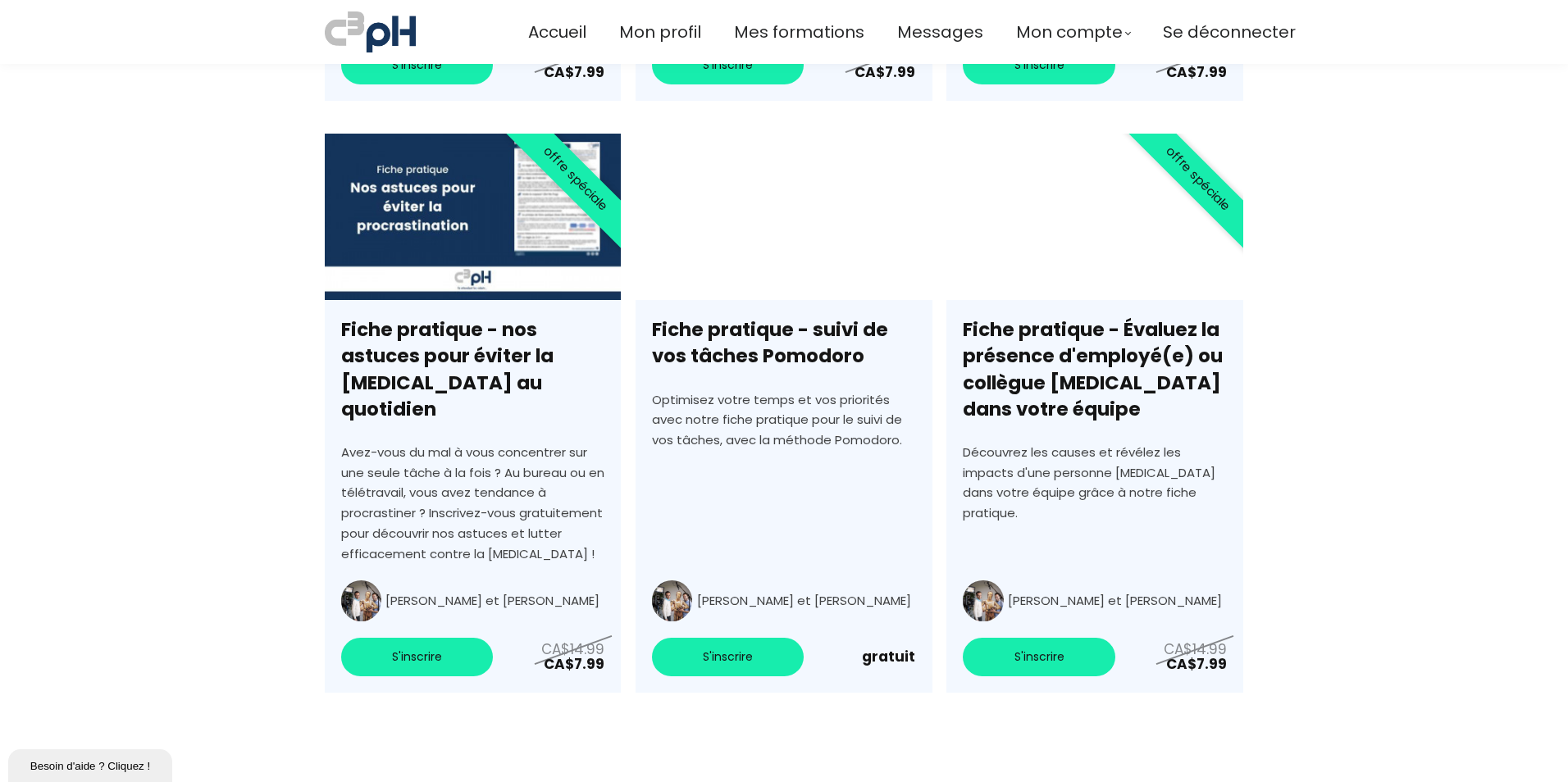
scroll to position [6777, 0]
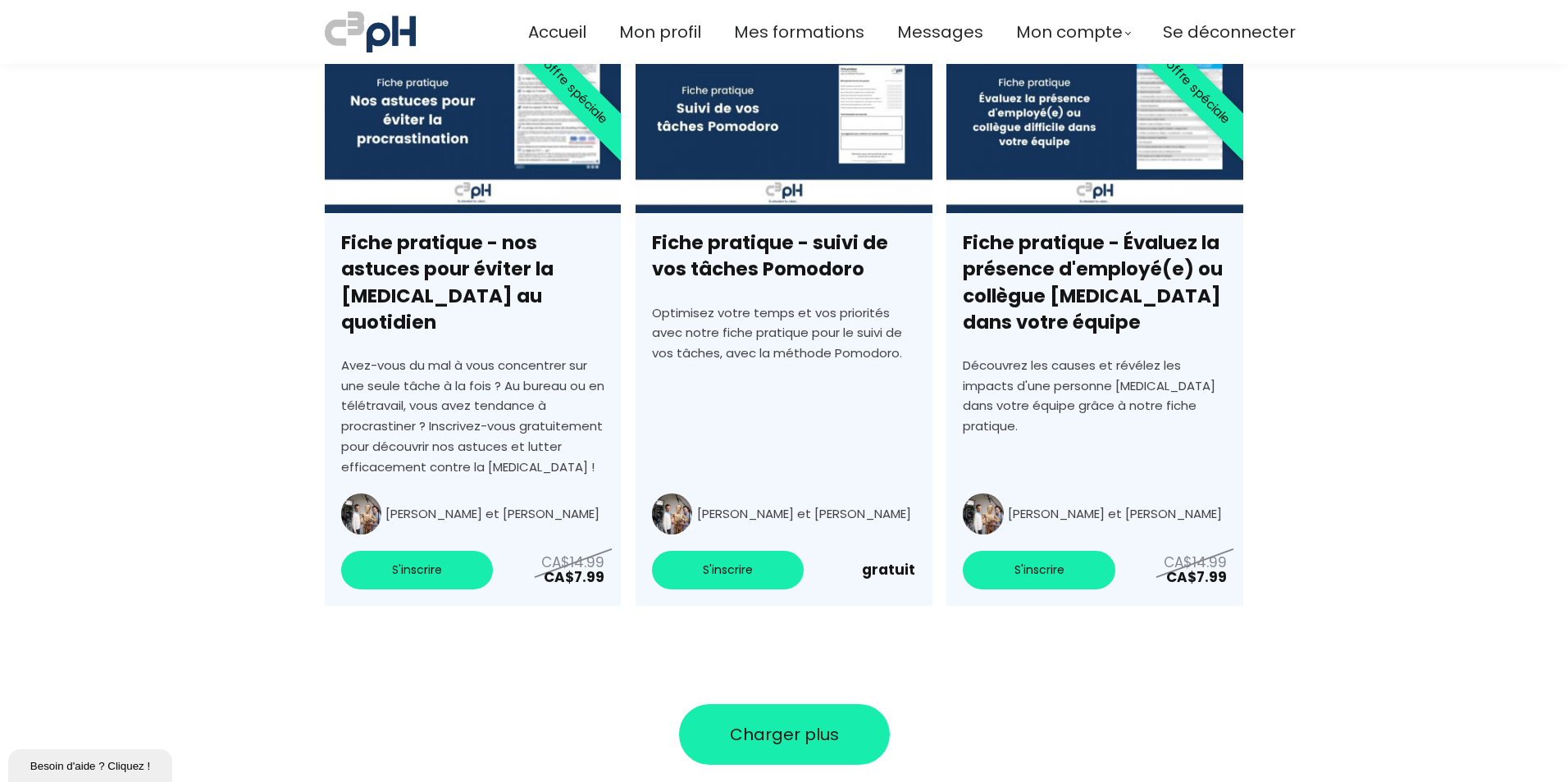
click at [836, 704] on button "Charger plus" at bounding box center [784, 734] width 211 height 60
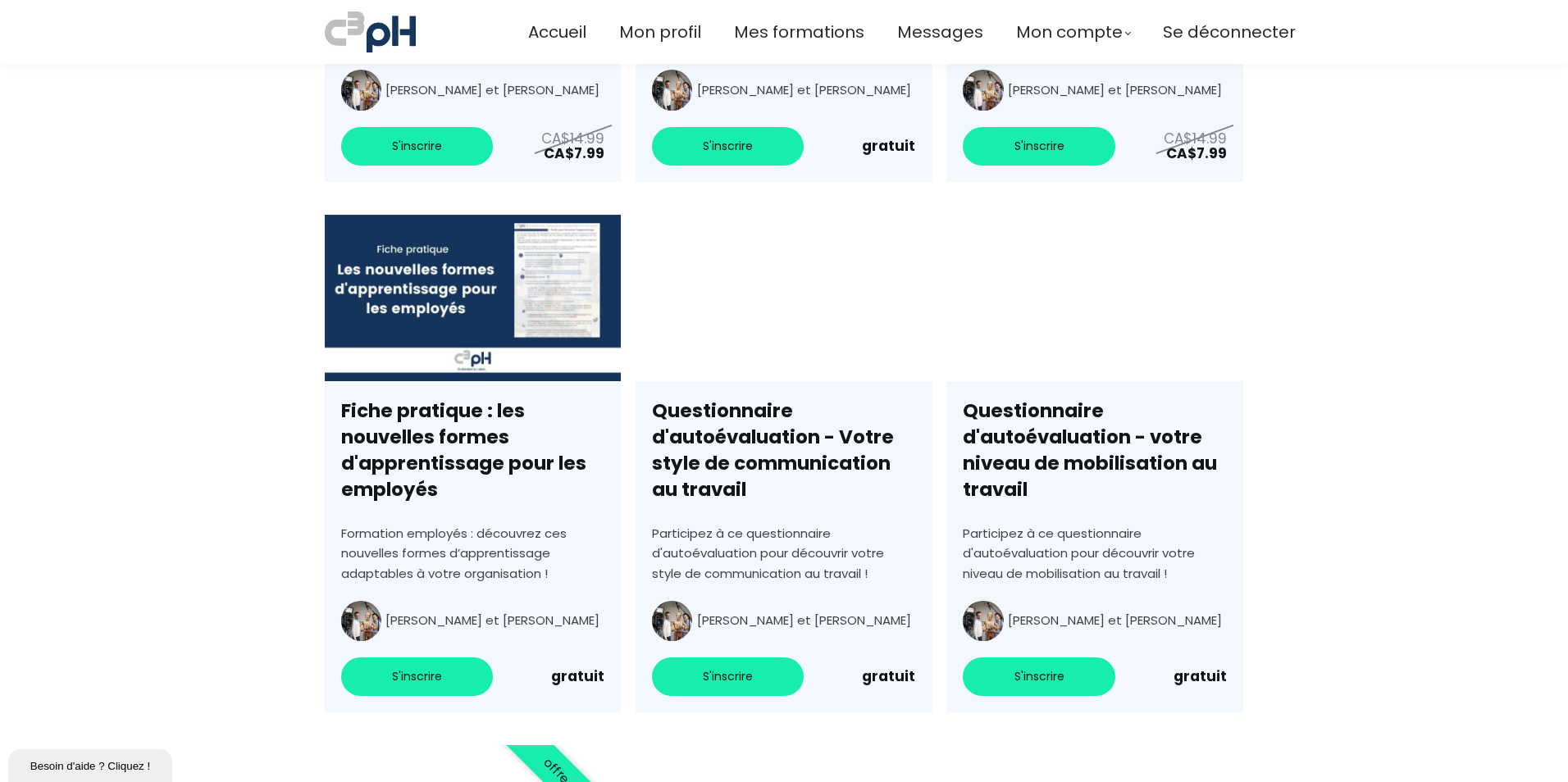
scroll to position [7187, 0]
